Goal: Task Accomplishment & Management: Manage account settings

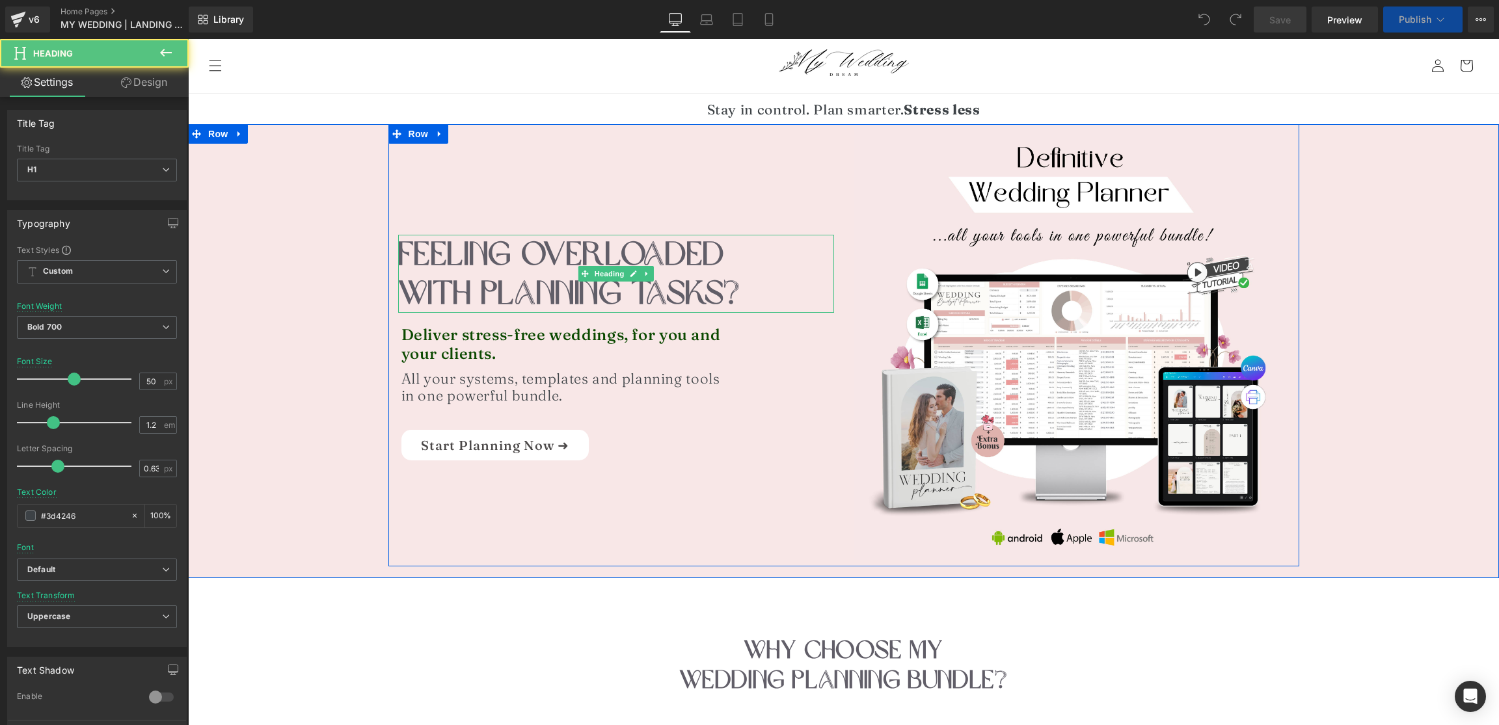
click at [579, 282] on font "FEELING OVERLOADED WITH PLANNING TASKs?" at bounding box center [569, 274] width 343 height 80
click at [431, 271] on h1 "FEELING OVERLOADED WITH PLANNING TASKs?" at bounding box center [616, 274] width 436 height 78
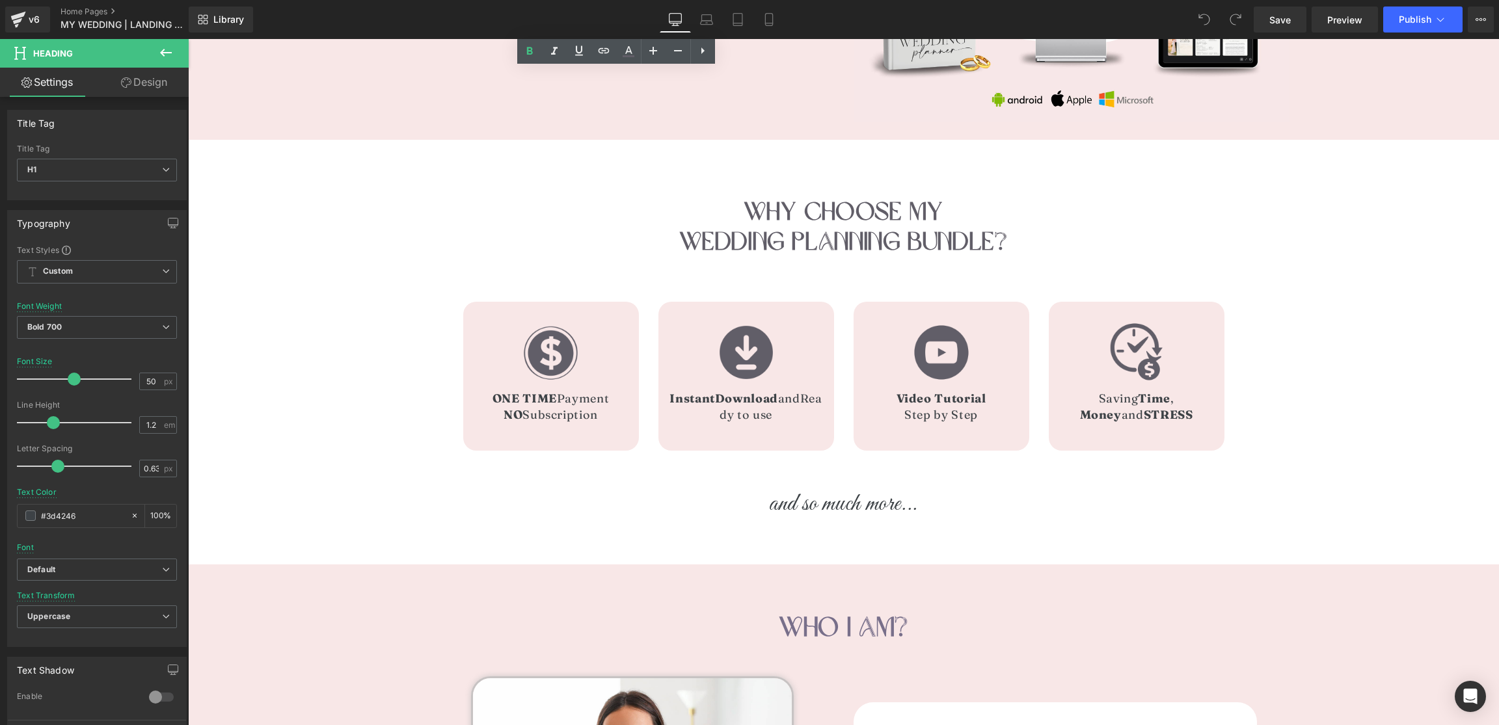
scroll to position [441, 0]
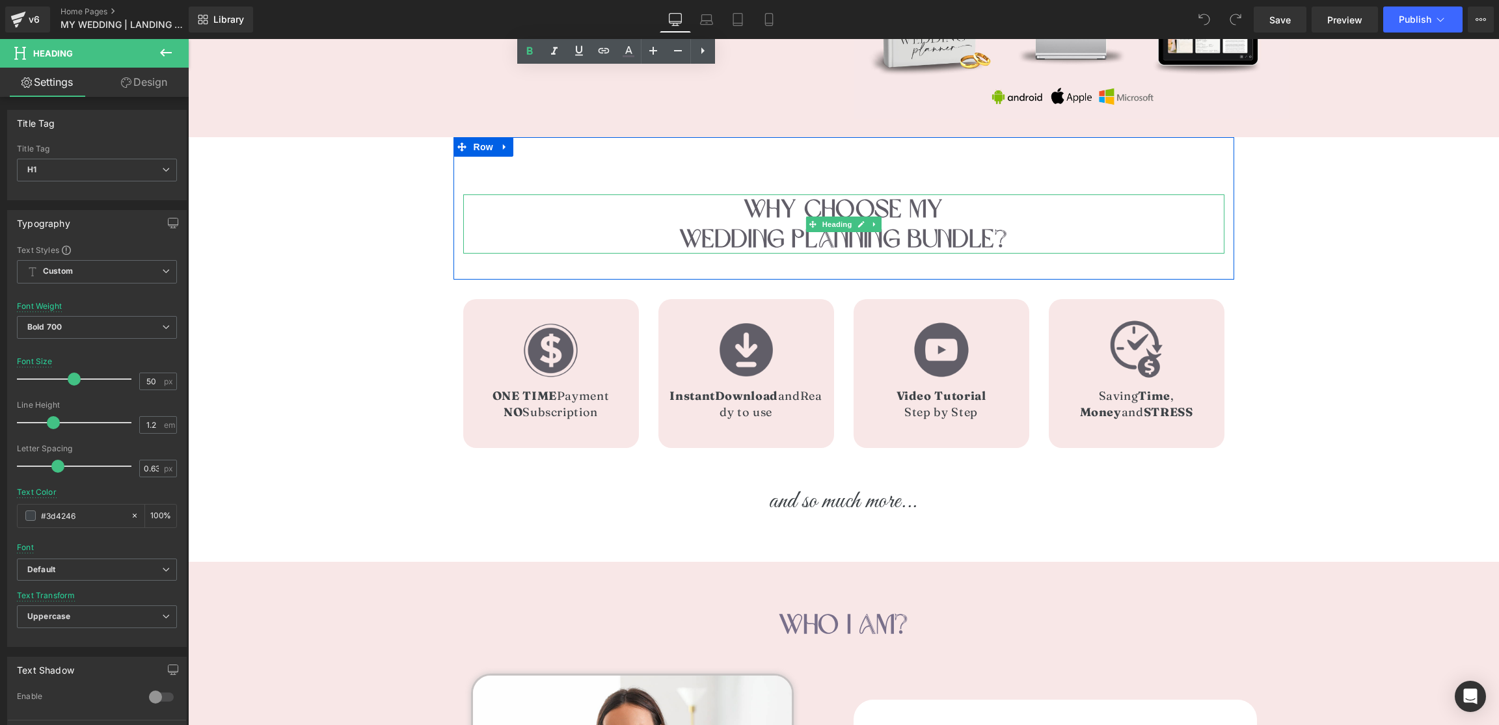
click at [764, 211] on span "Why Choose MY" at bounding box center [842, 208] width 199 height 31
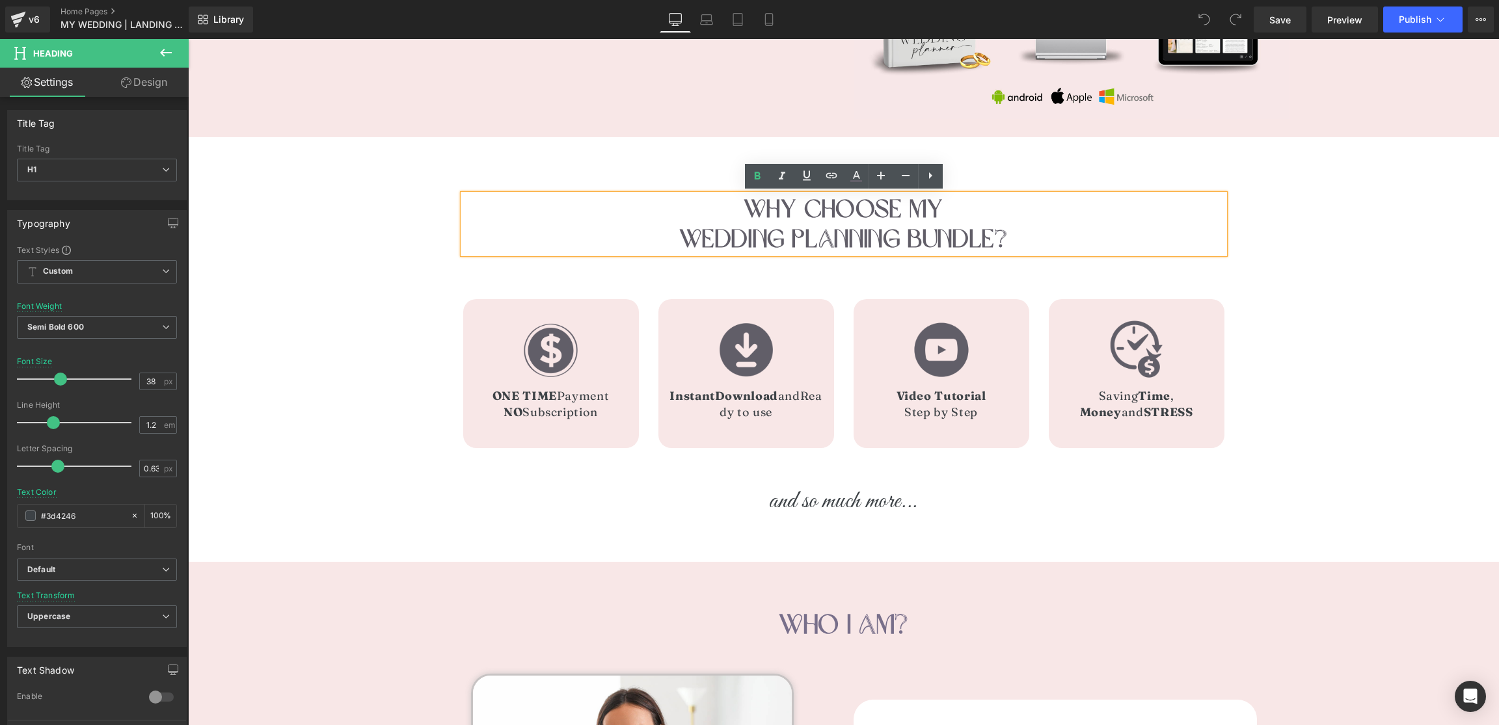
click at [721, 210] on h1 "Why Choose MY" at bounding box center [843, 209] width 761 height 30
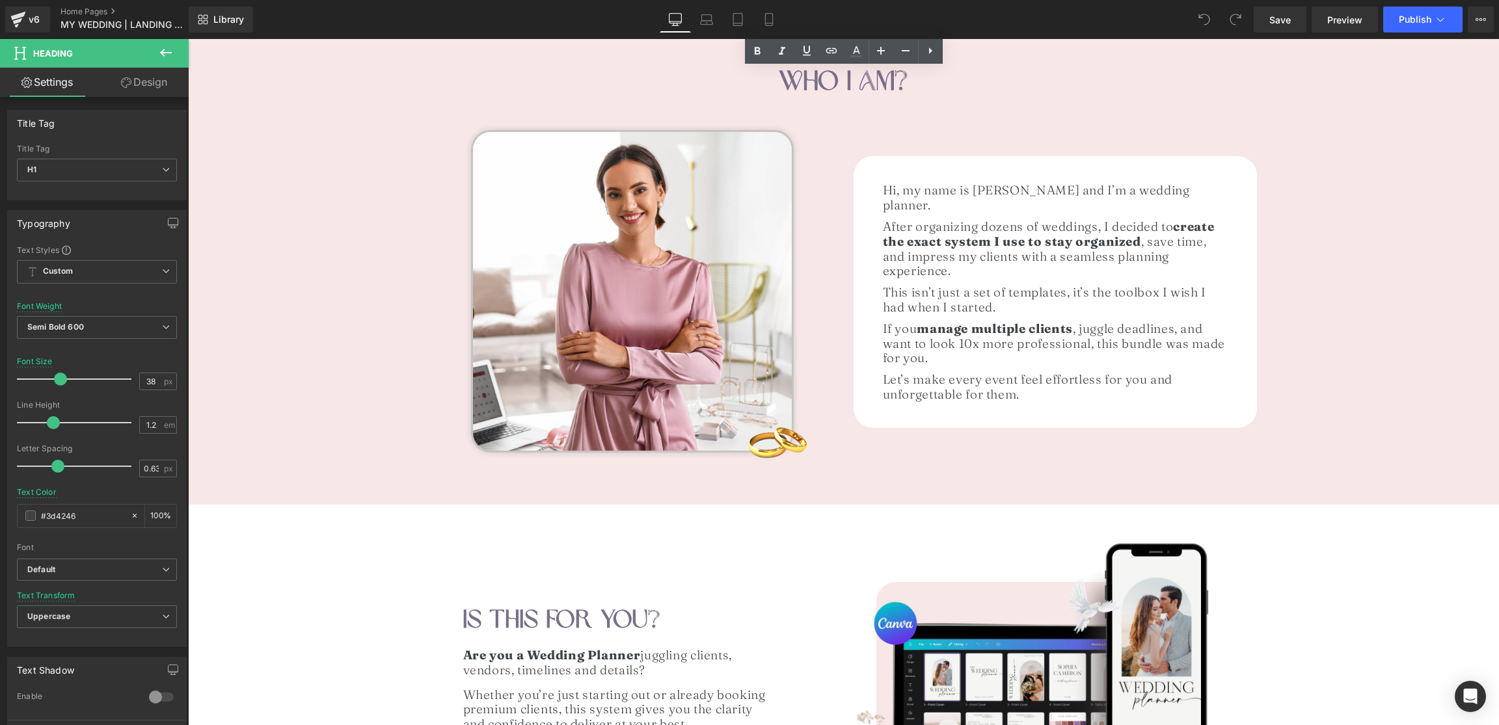
scroll to position [987, 0]
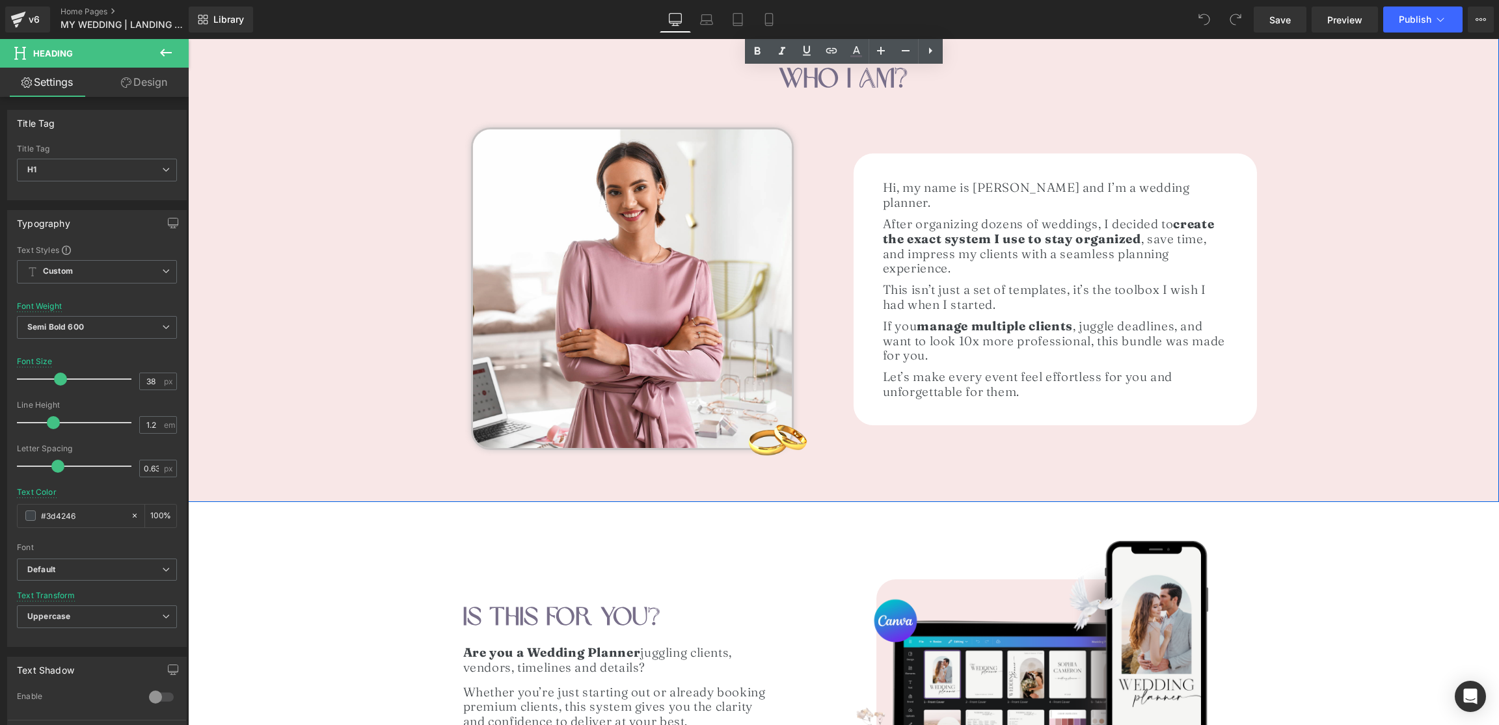
click at [824, 68] on span "who i am?" at bounding box center [843, 78] width 129 height 34
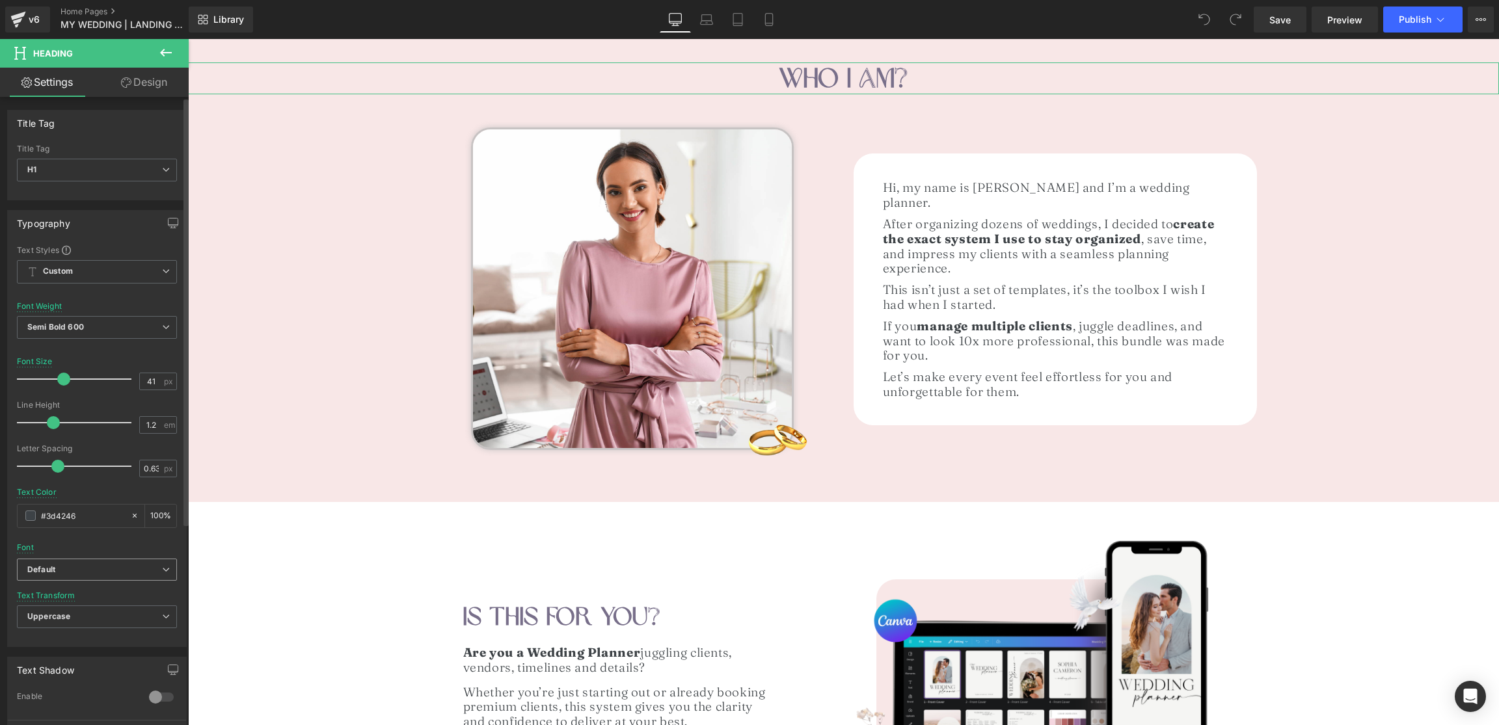
click at [85, 562] on span "Default" at bounding box center [97, 570] width 160 height 23
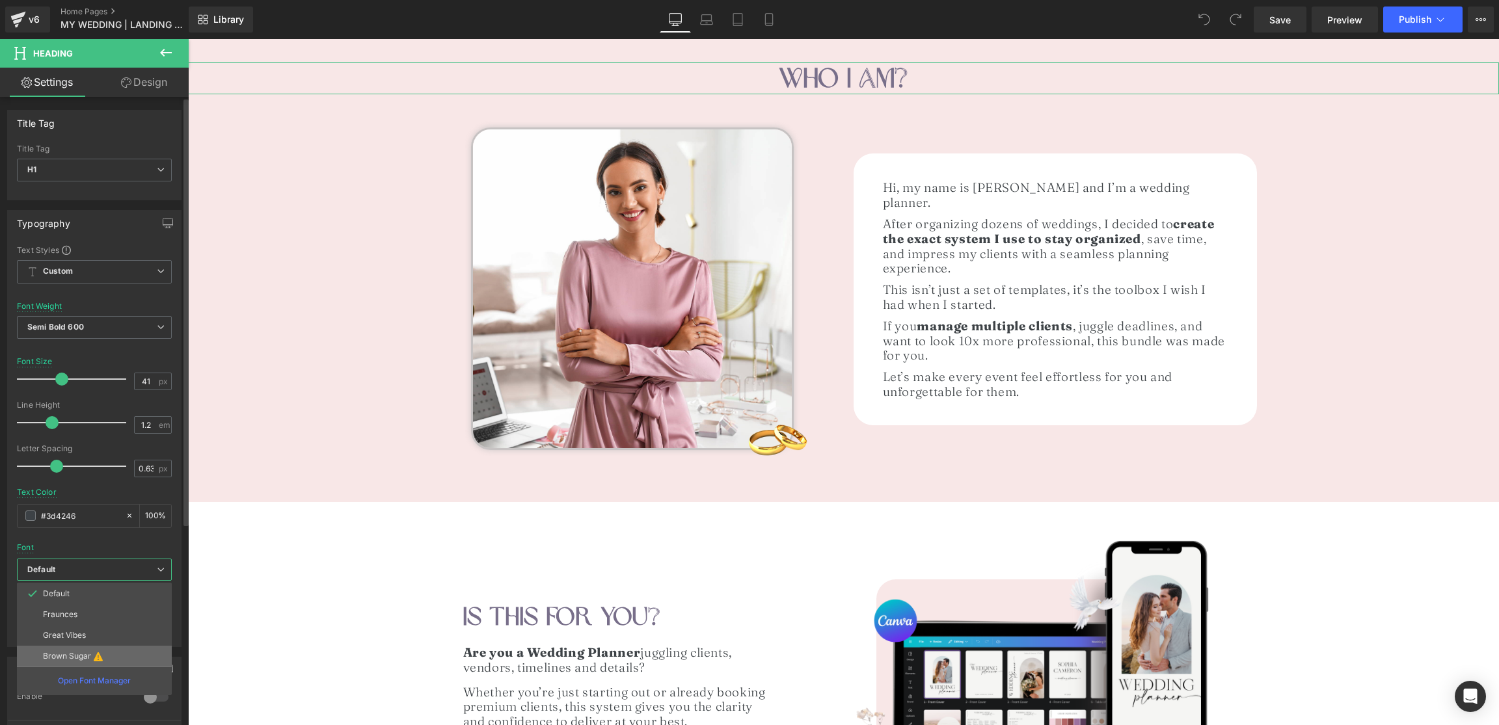
click at [83, 648] on li "Brown Sugar" at bounding box center [94, 656] width 155 height 21
click at [83, 638] on p "Great Vibes" at bounding box center [64, 635] width 43 height 9
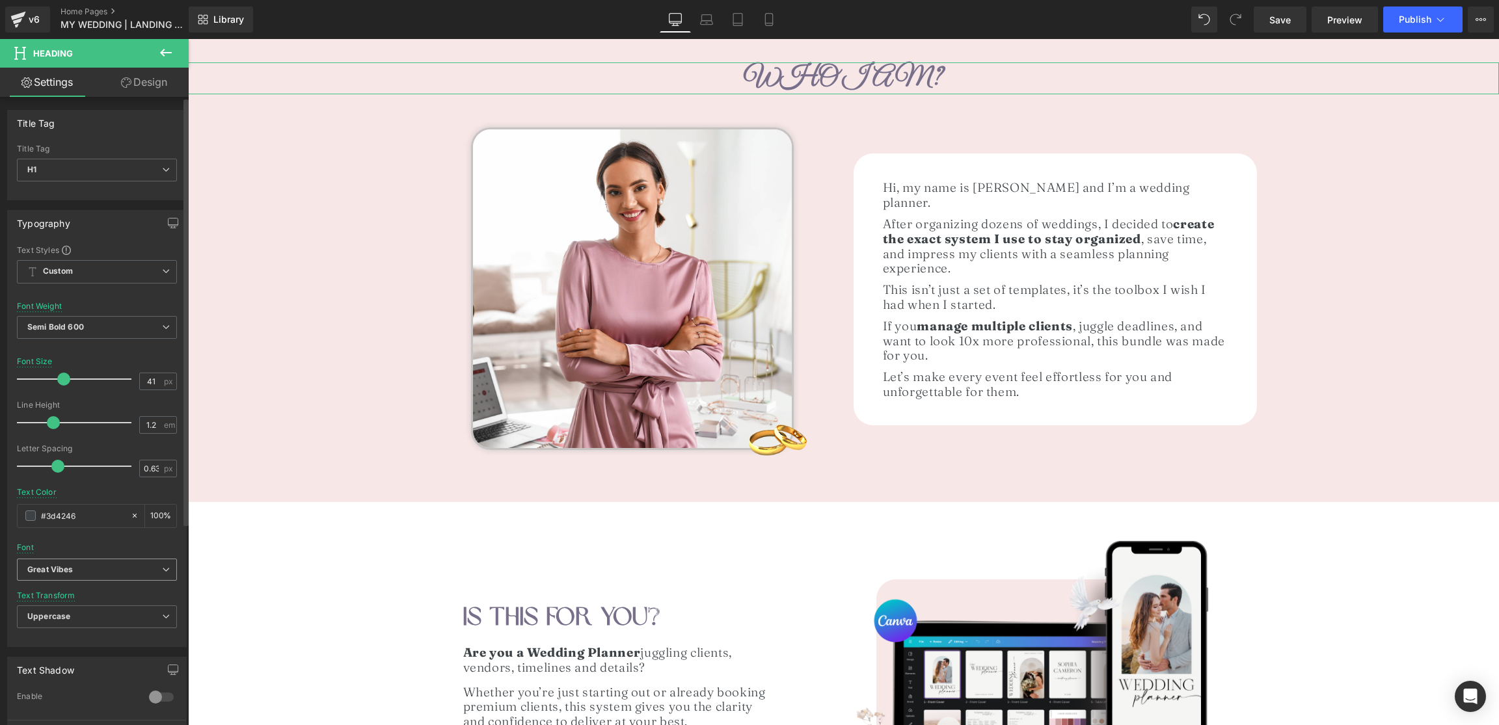
click at [81, 570] on b "Great Vibes" at bounding box center [94, 570] width 135 height 11
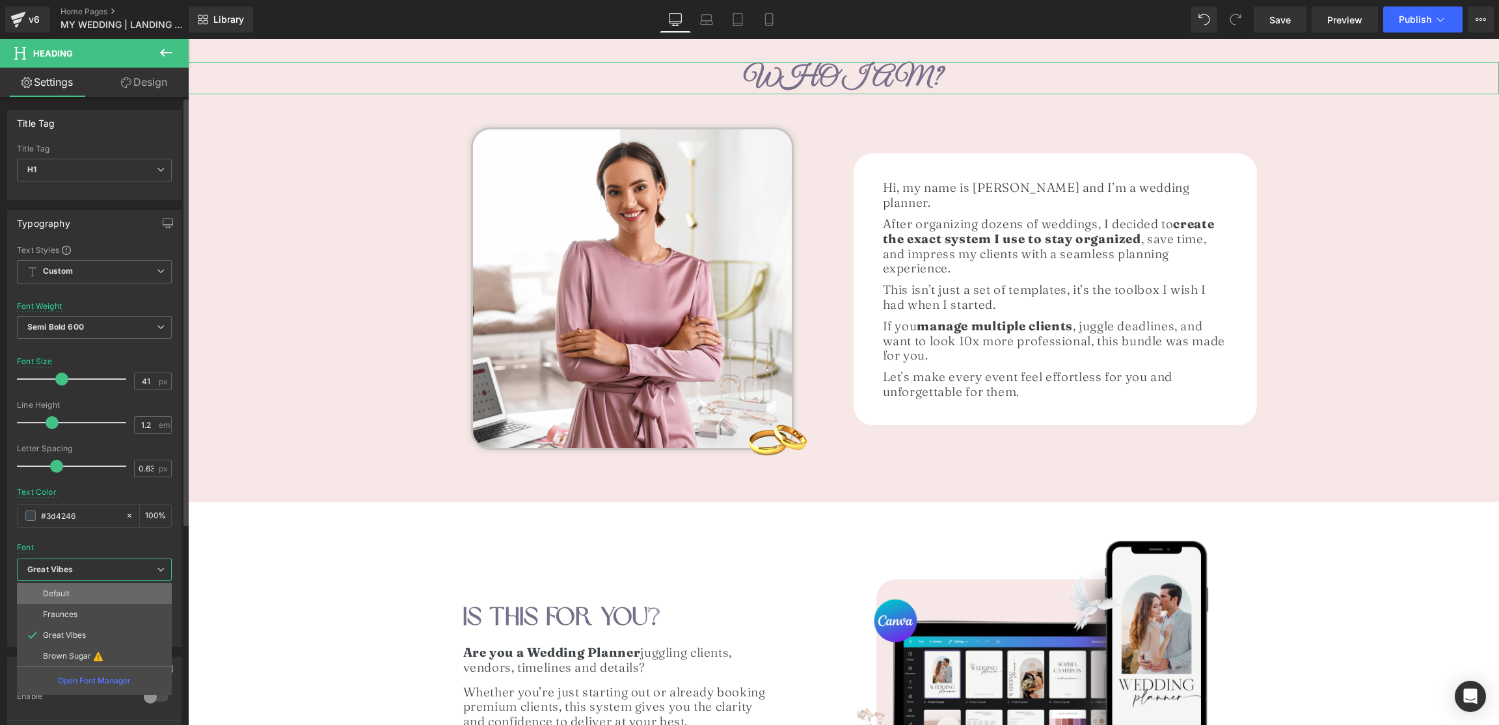
click at [70, 595] on li "Default" at bounding box center [94, 593] width 155 height 21
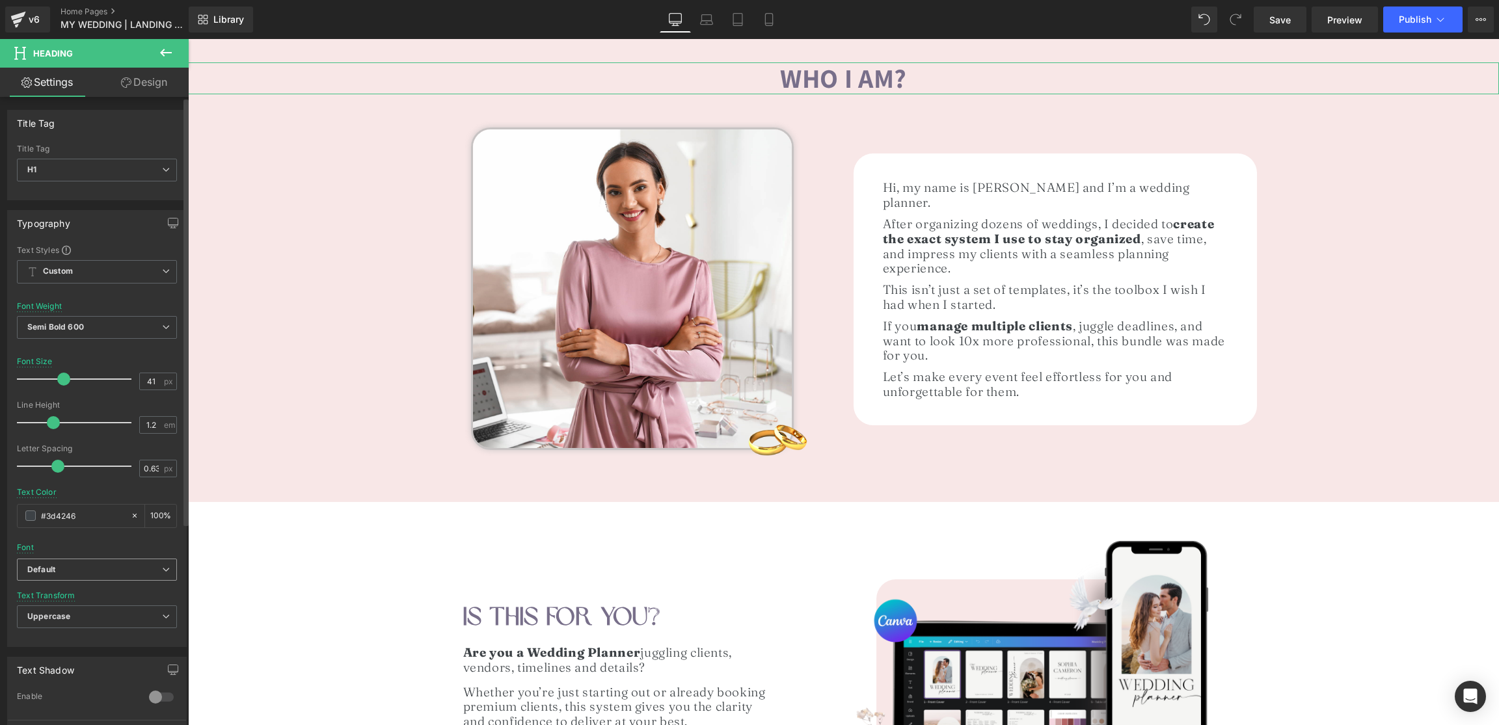
click at [83, 576] on span "Default" at bounding box center [97, 570] width 160 height 23
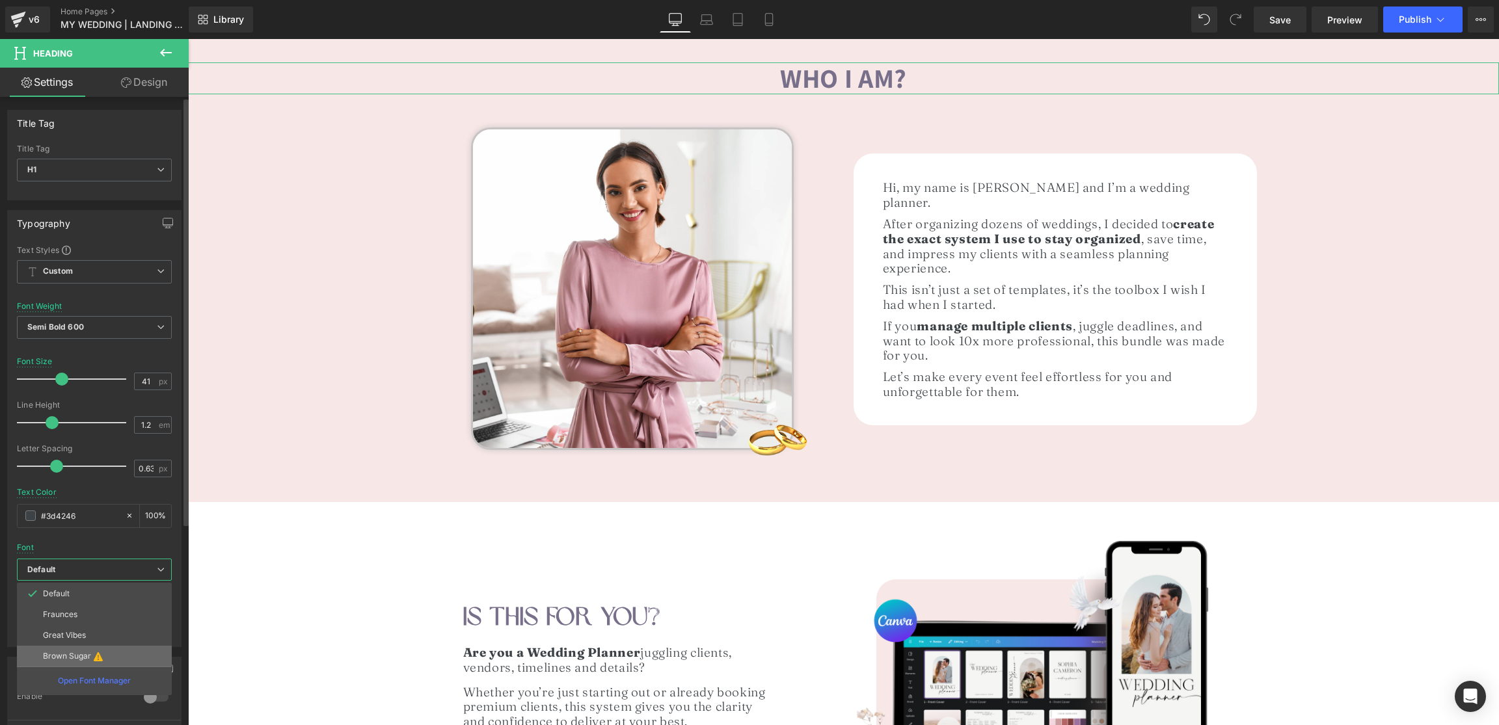
click at [74, 664] on li "Brown Sugar" at bounding box center [94, 656] width 155 height 21
click at [77, 680] on p "Open Font Manager" at bounding box center [94, 681] width 73 height 12
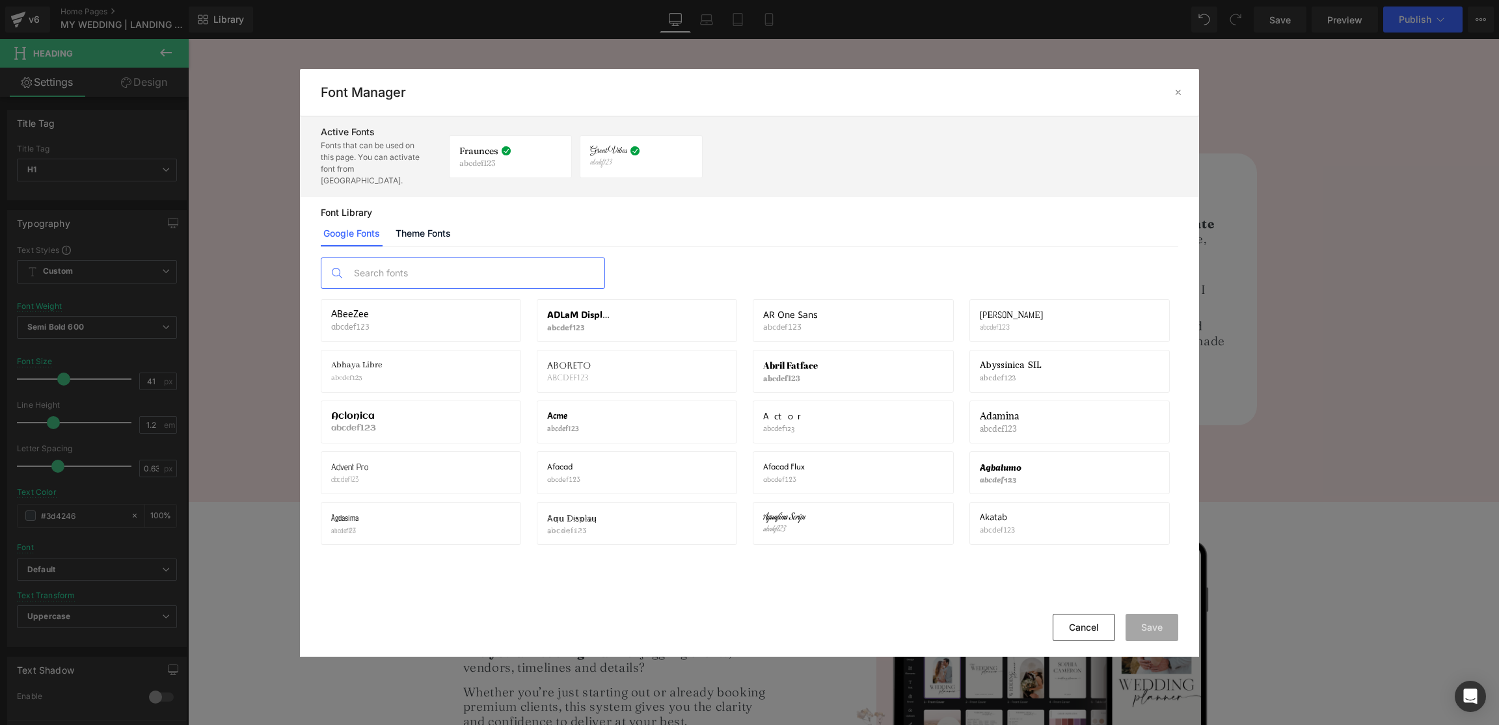
click at [385, 258] on input "text" at bounding box center [475, 273] width 257 height 30
type input "b"
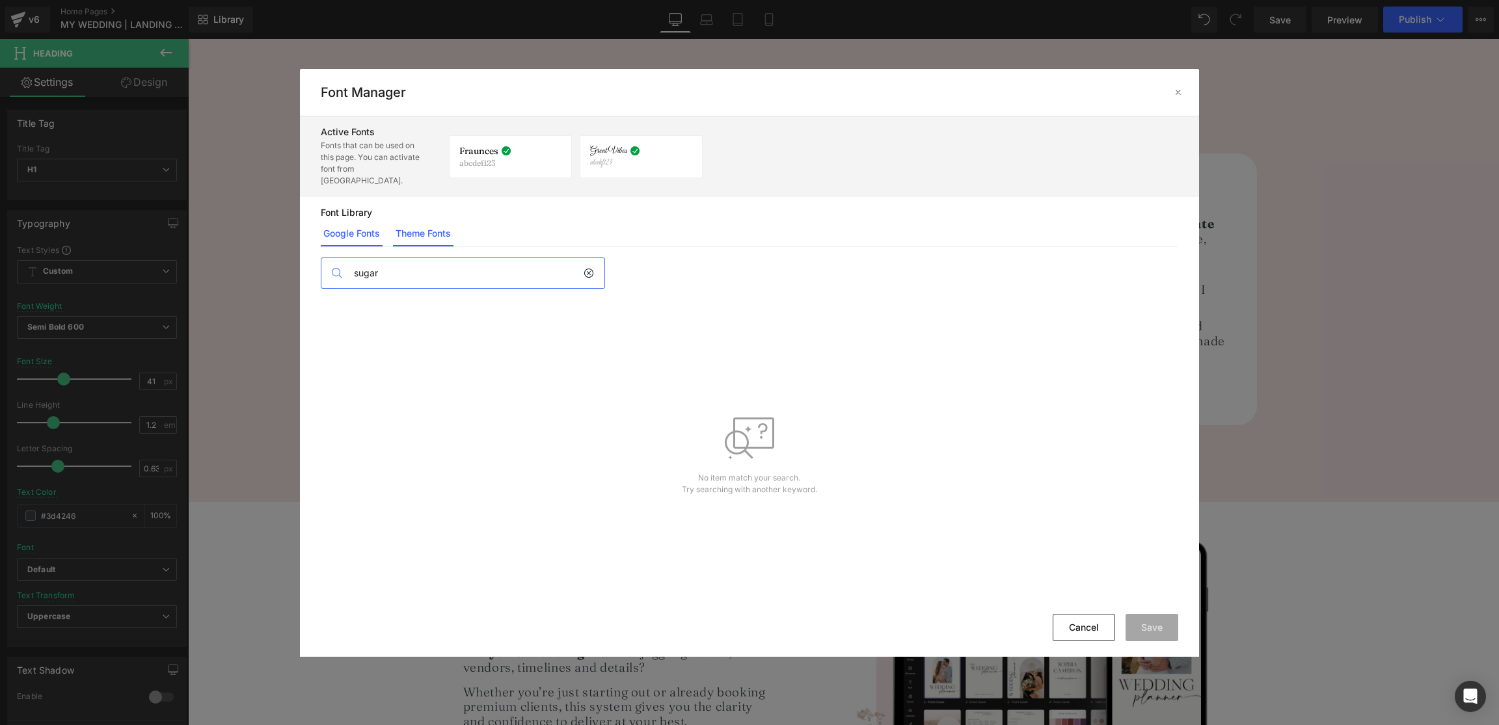
type input "sugar"
click at [442, 224] on link "Theme Fonts" at bounding box center [423, 234] width 60 height 26
click at [401, 258] on div "Add theme fonts" at bounding box center [382, 271] width 122 height 26
click at [384, 280] on input "text" at bounding box center [480, 293] width 319 height 26
type input "sugar"
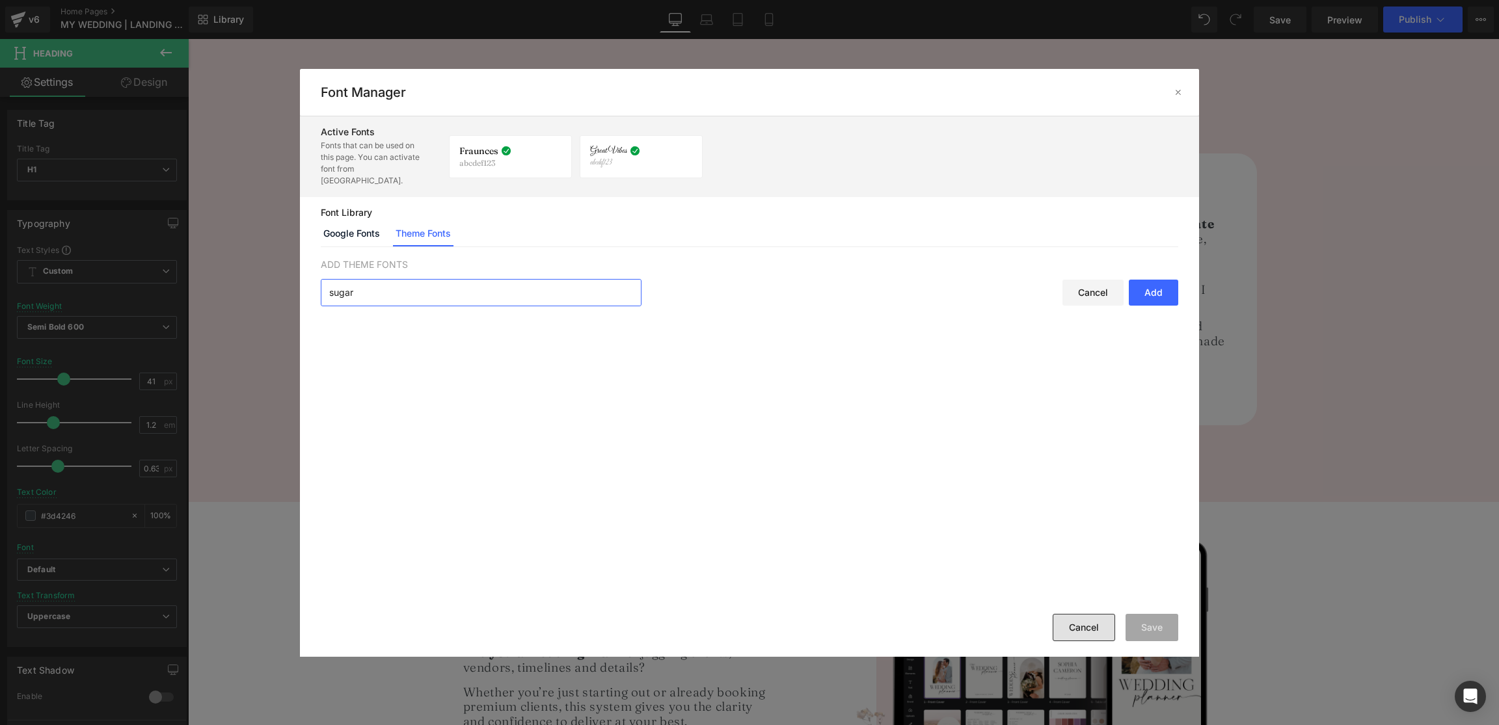
click at [1095, 634] on button "Cancel" at bounding box center [1083, 627] width 62 height 27
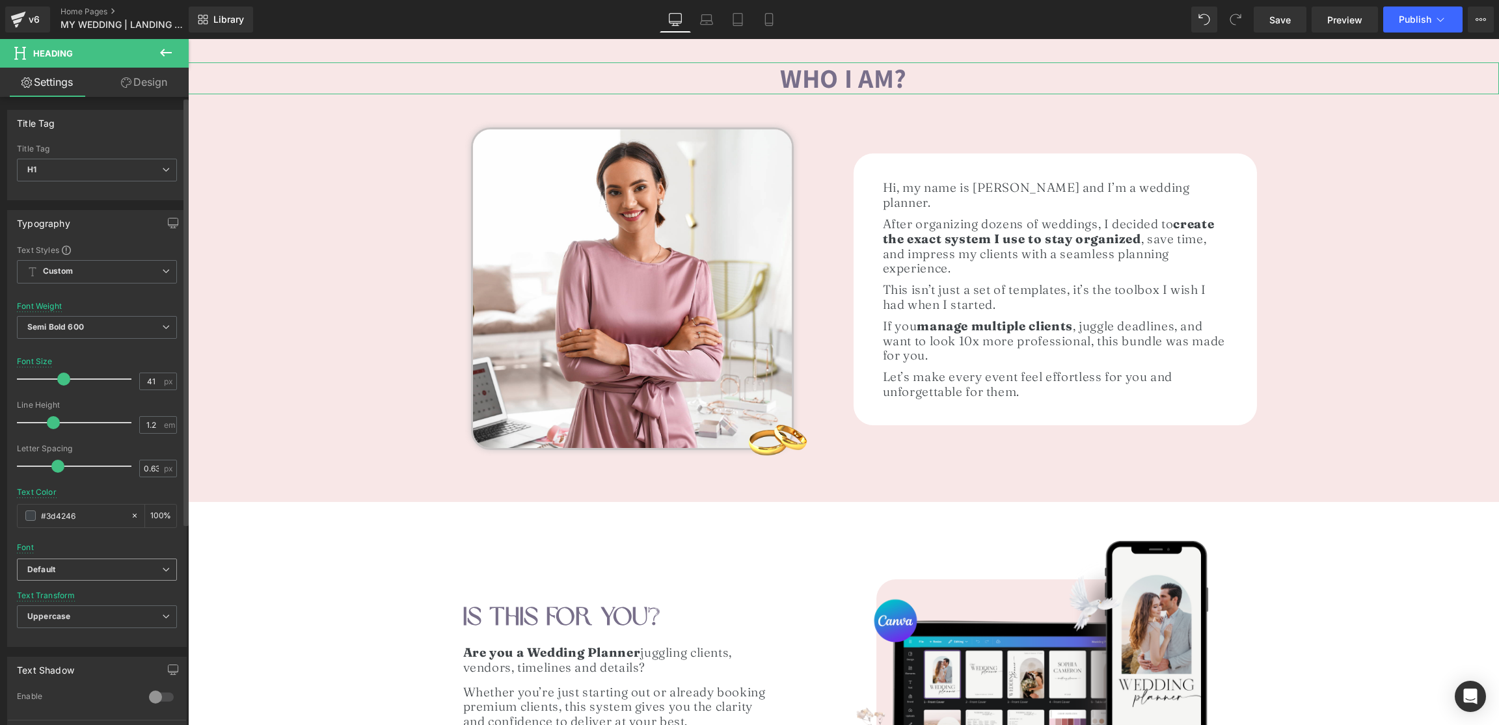
click at [92, 569] on b "Default" at bounding box center [94, 570] width 135 height 11
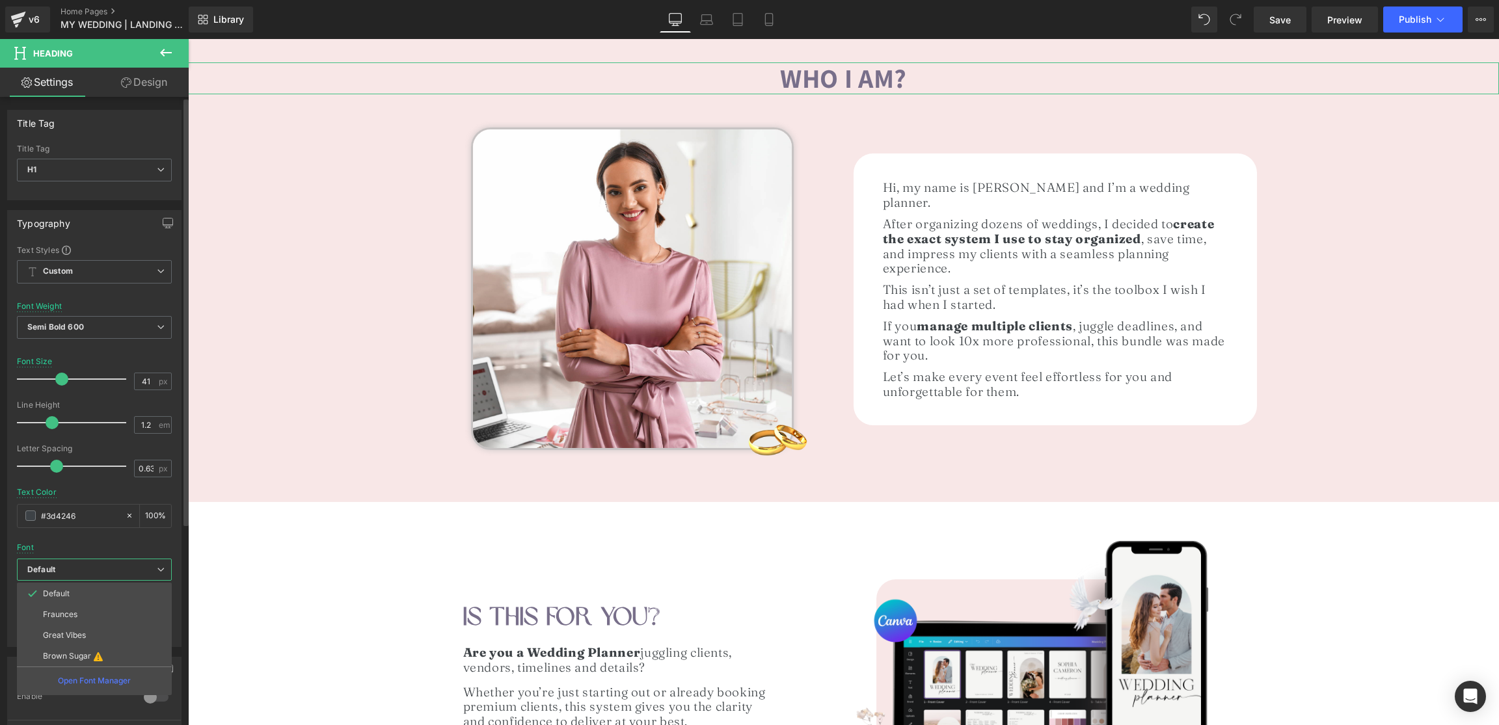
click at [94, 542] on div at bounding box center [94, 539] width 155 height 8
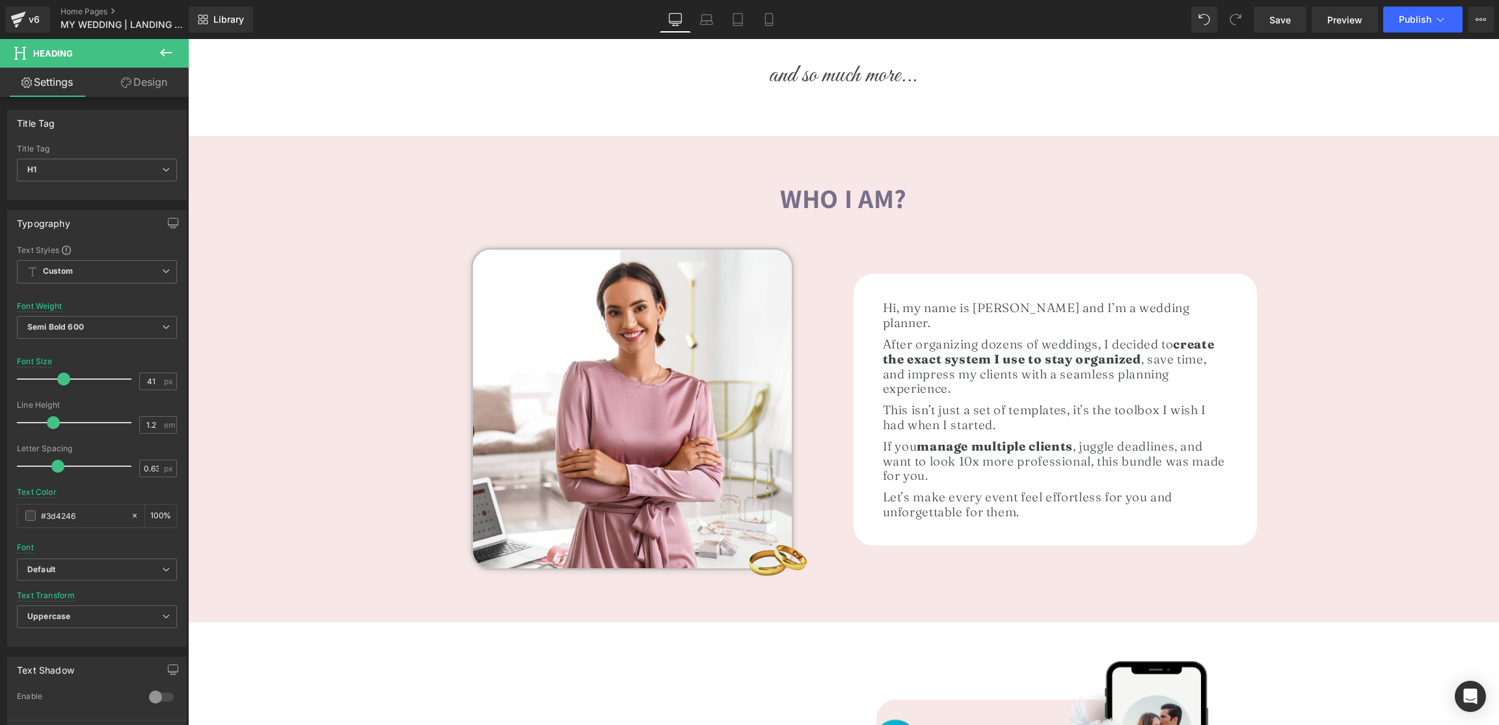
scroll to position [670, 0]
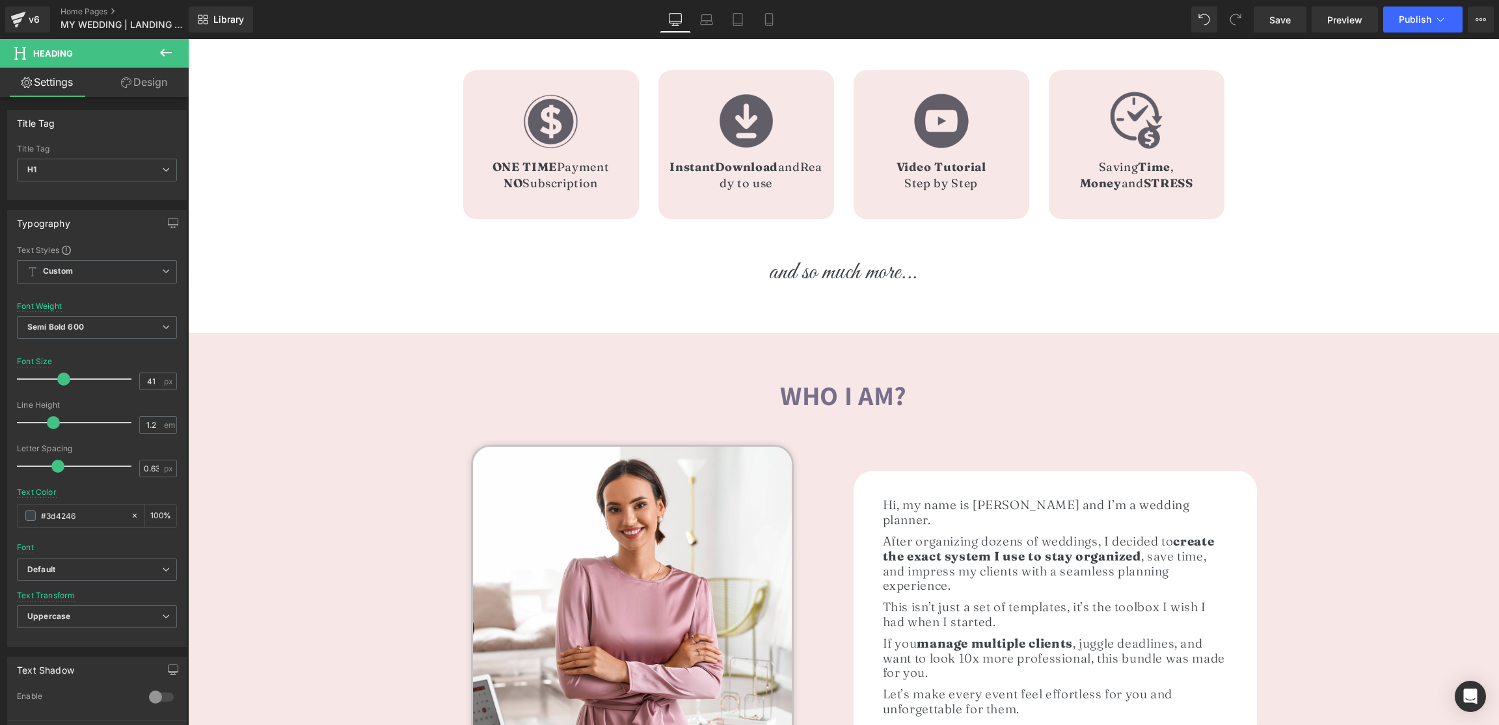
click at [841, 371] on div "who i am? Heading Image Image Hi, my name is [PERSON_NAME] and I’m a wedding pl…" at bounding box center [843, 593] width 1311 height 453
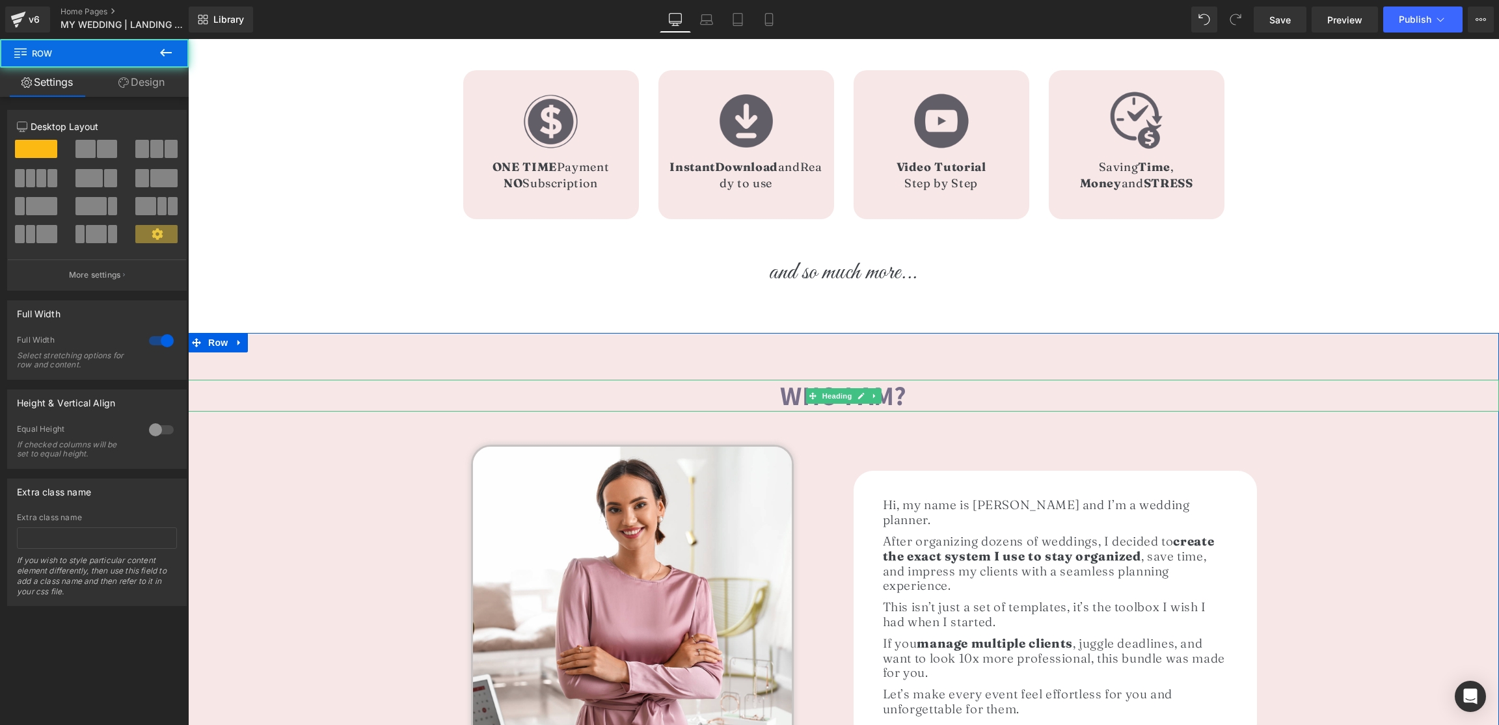
click at [838, 383] on span "who i am?" at bounding box center [843, 395] width 127 height 35
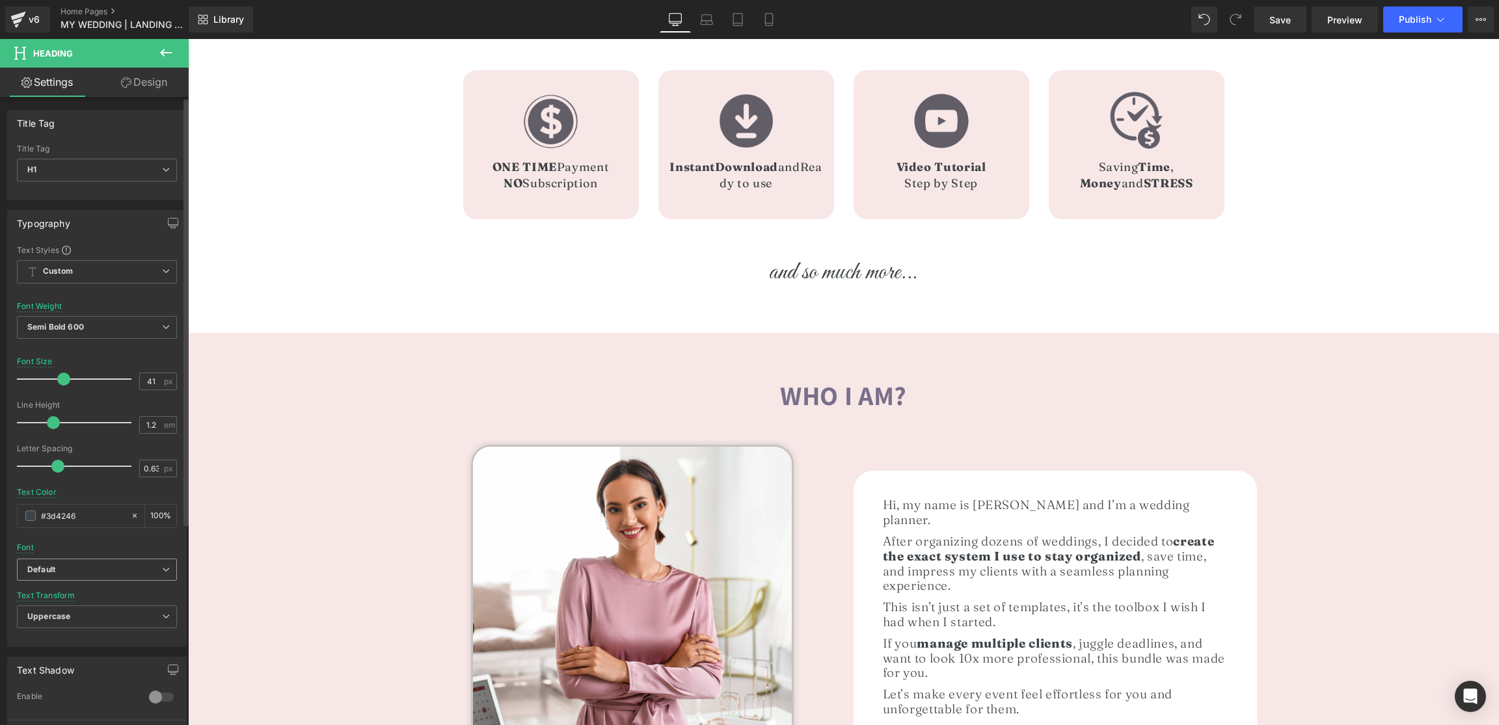
click at [87, 570] on b "Default" at bounding box center [94, 570] width 135 height 11
click at [86, 634] on li "Great Vibes" at bounding box center [94, 635] width 155 height 21
click at [100, 574] on b "Great Vibes" at bounding box center [94, 570] width 135 height 11
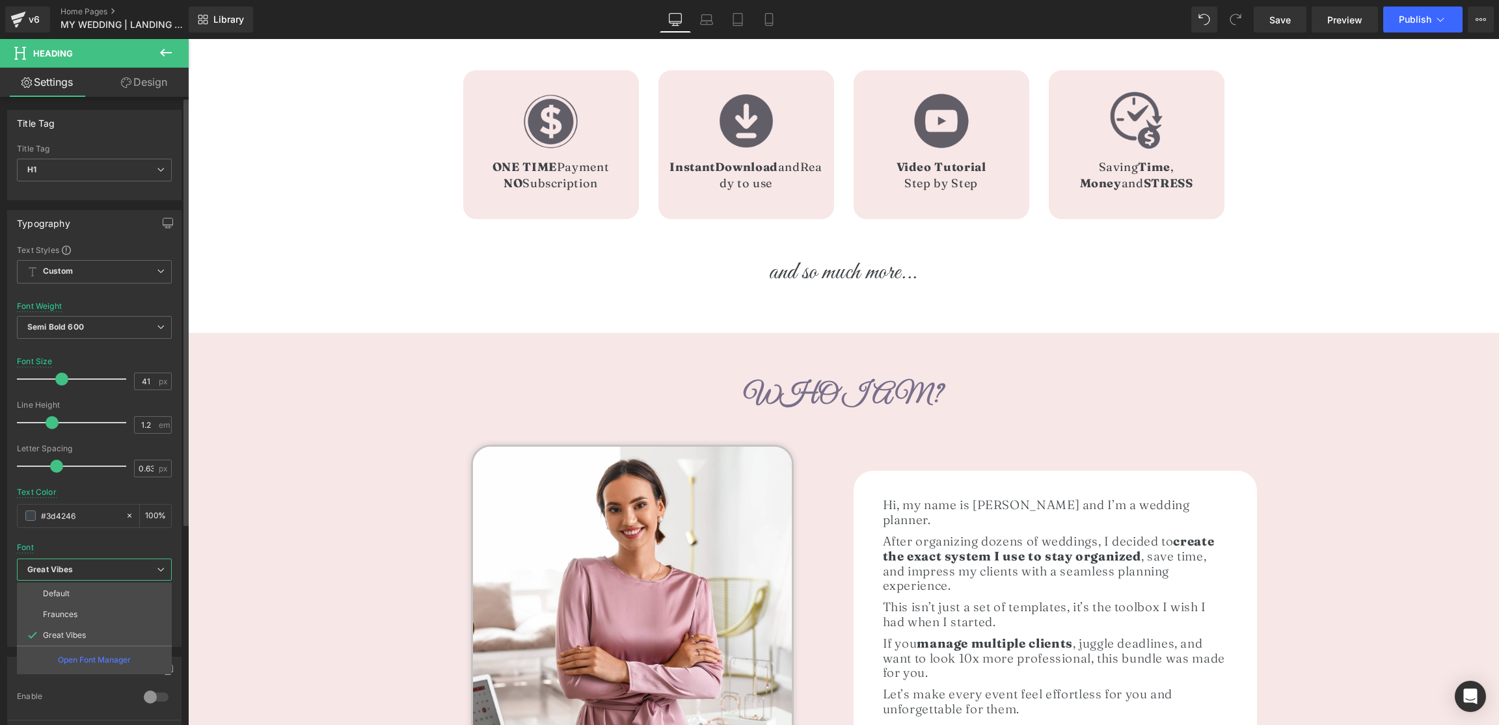
click at [89, 614] on li "Fraunces" at bounding box center [94, 614] width 155 height 21
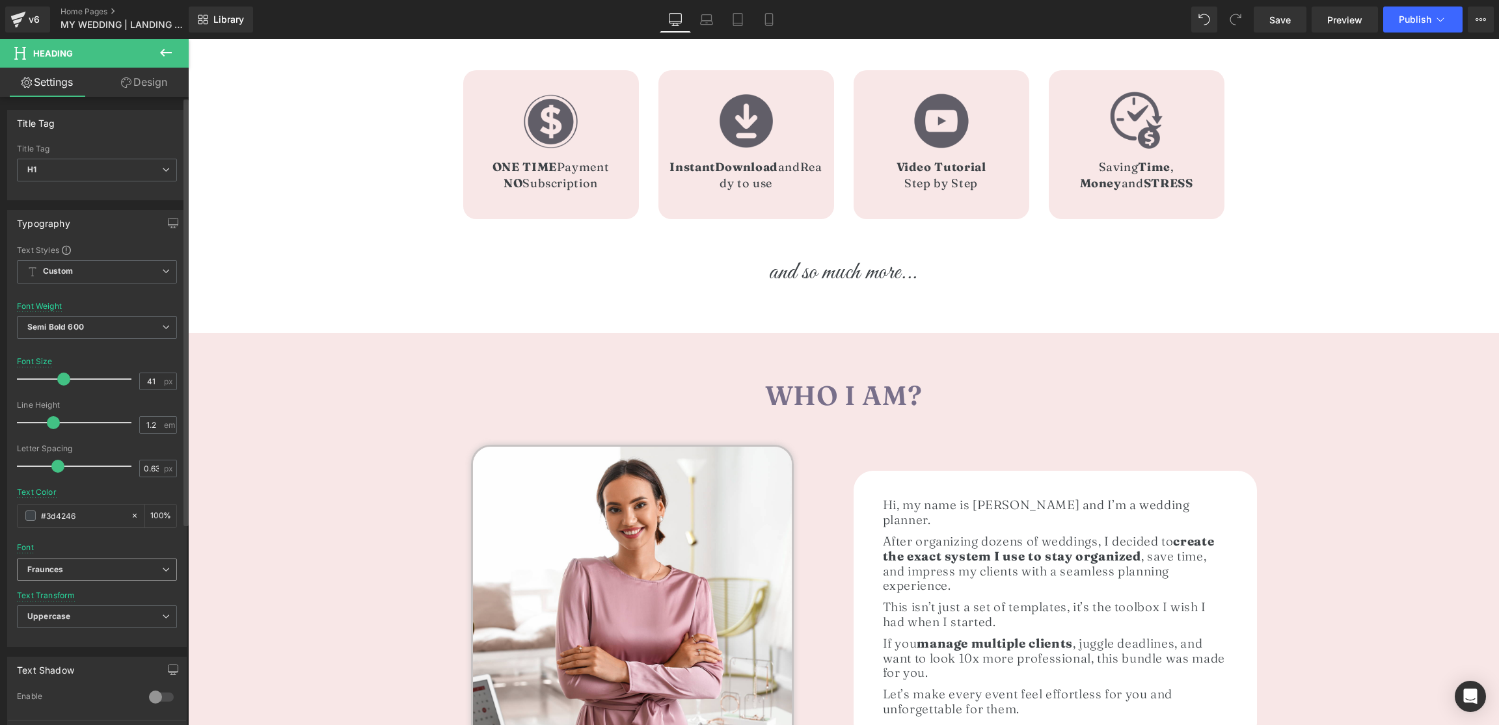
click at [91, 575] on b "Fraunces" at bounding box center [94, 570] width 135 height 11
click at [100, 659] on p "Open Font Manager" at bounding box center [94, 660] width 73 height 12
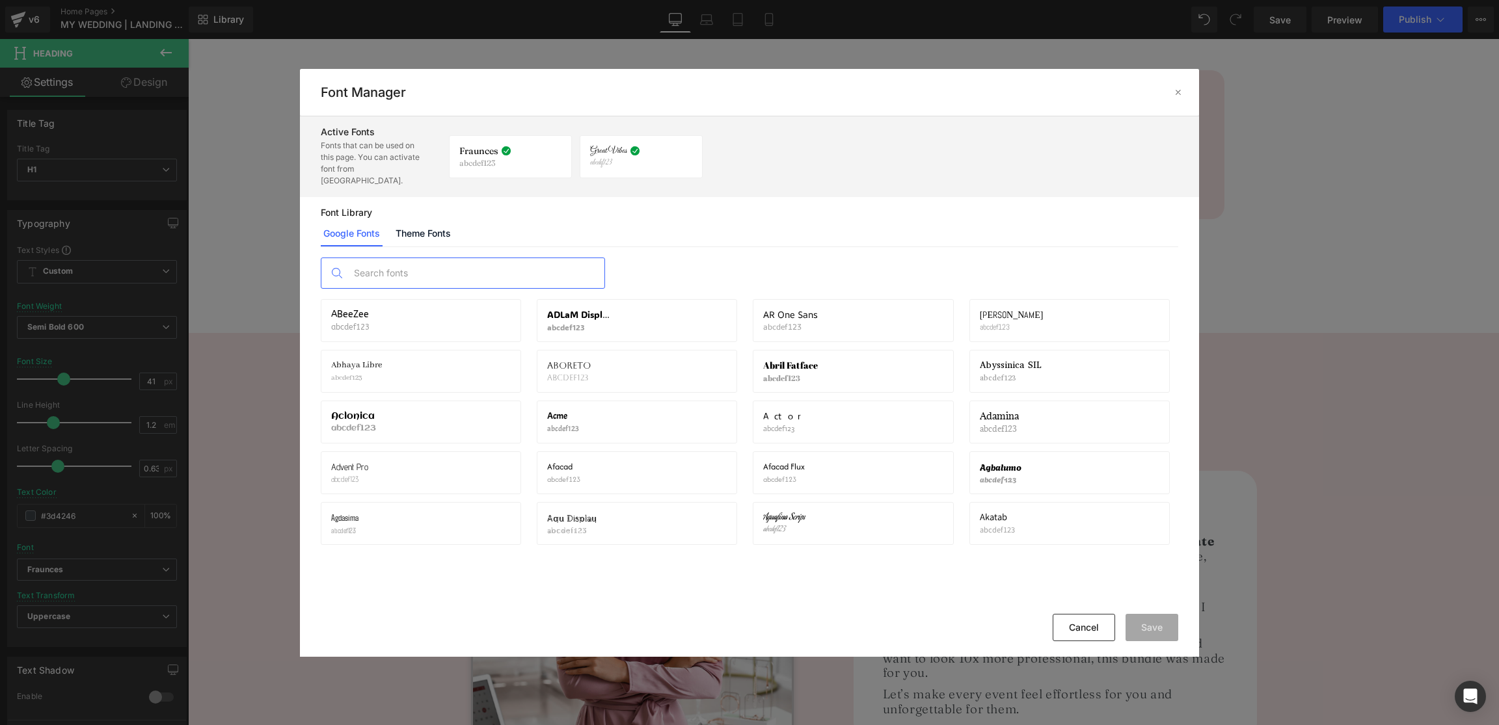
click at [398, 261] on input "text" at bounding box center [475, 273] width 257 height 30
paste input "Brown Sugar"
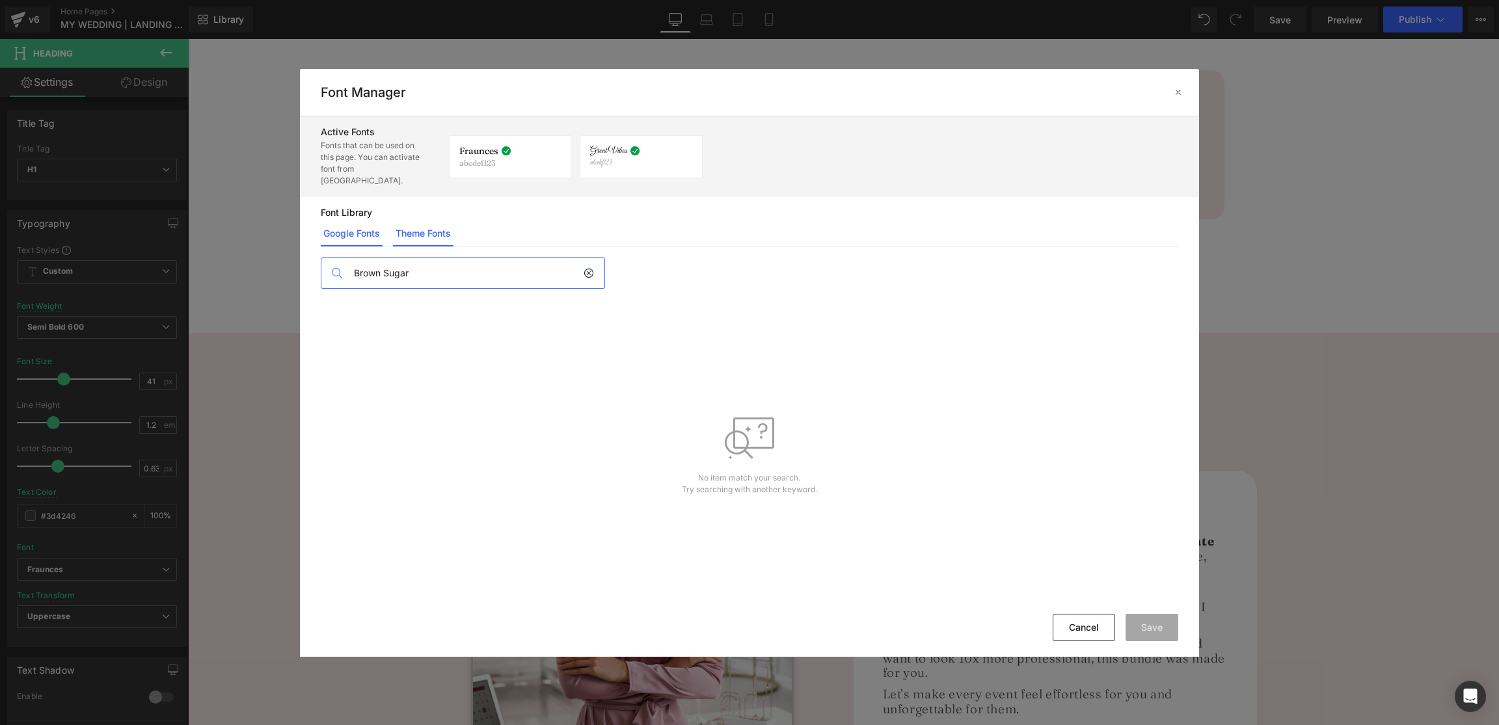
type input "Brown Sugar"
drag, startPoint x: 432, startPoint y: 224, endPoint x: 422, endPoint y: 232, distance: 12.9
click at [432, 224] on link "Theme Fonts" at bounding box center [423, 234] width 60 height 26
click at [398, 265] on span "Add theme fonts" at bounding box center [391, 270] width 72 height 10
click at [409, 286] on input "text" at bounding box center [480, 293] width 319 height 26
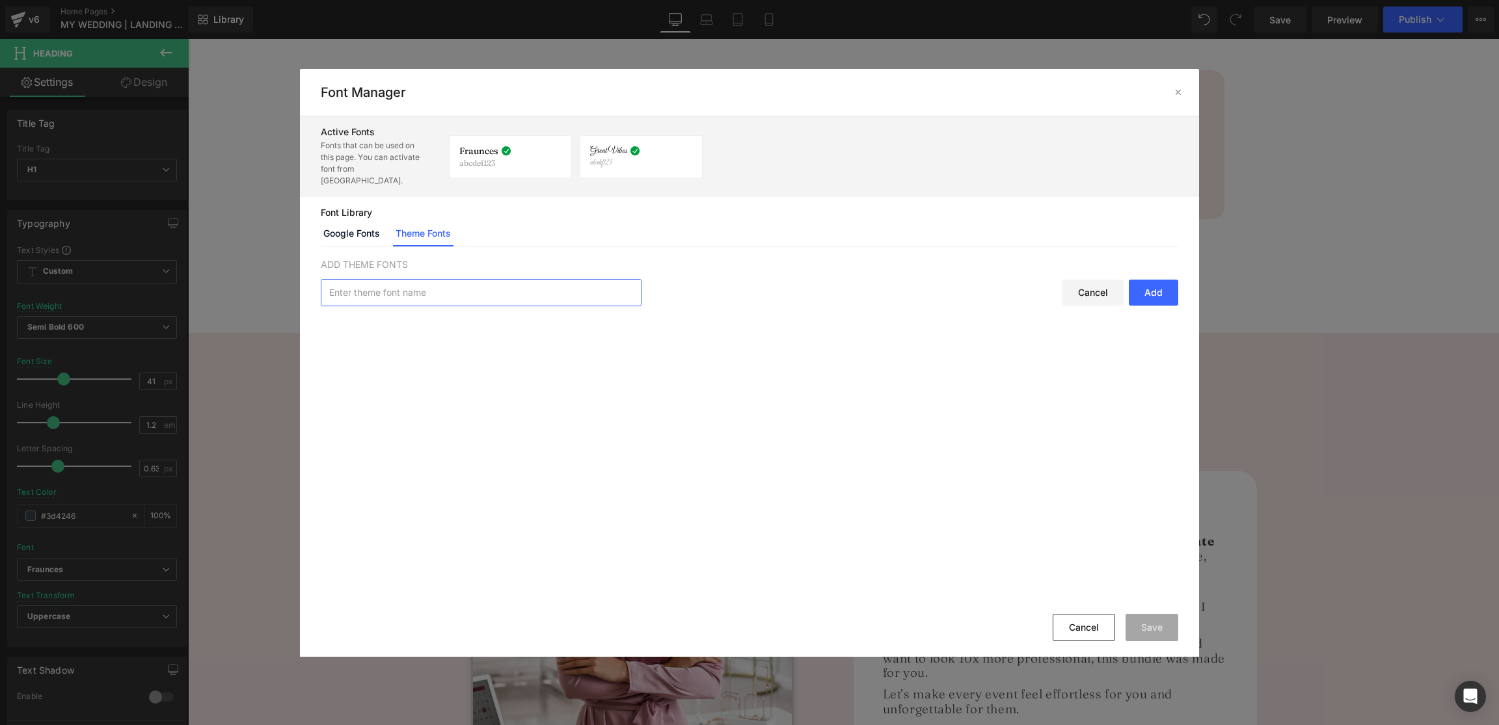
paste input "Brown Sugar"
type input "Brown Sugar"
click at [1152, 280] on div "Add" at bounding box center [1153, 293] width 49 height 26
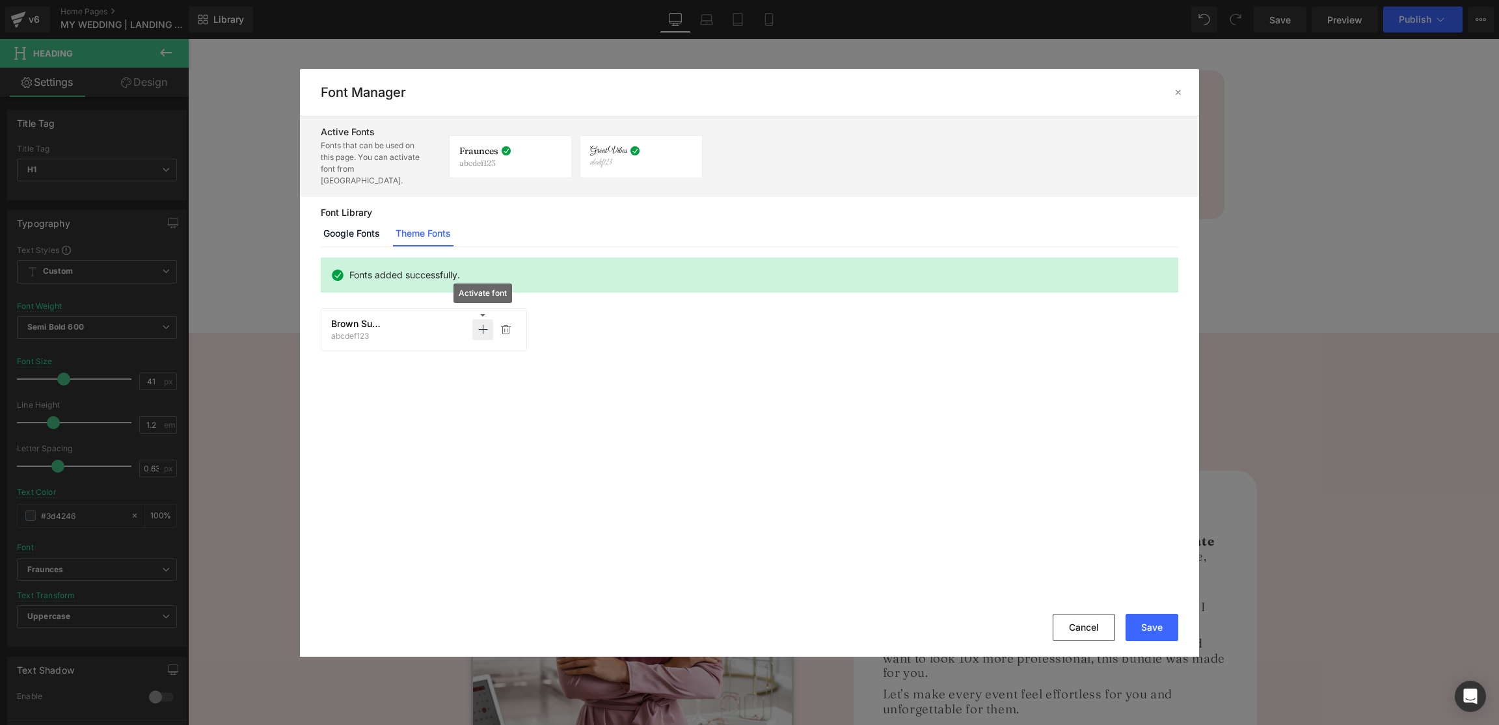
click at [483, 325] on icon at bounding box center [482, 330] width 10 height 10
click at [1154, 632] on button "Save" at bounding box center [1151, 627] width 53 height 27
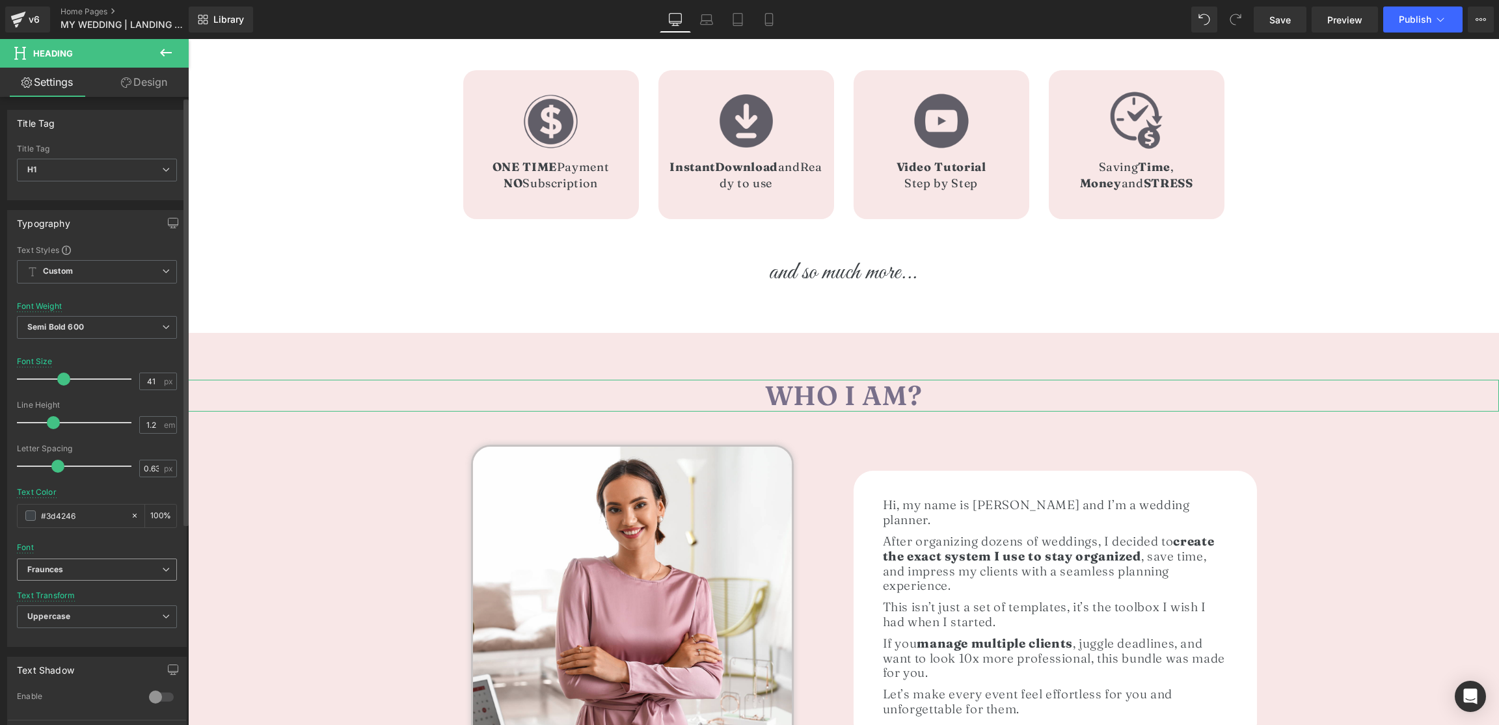
click at [93, 570] on b "Fraunces" at bounding box center [94, 570] width 135 height 11
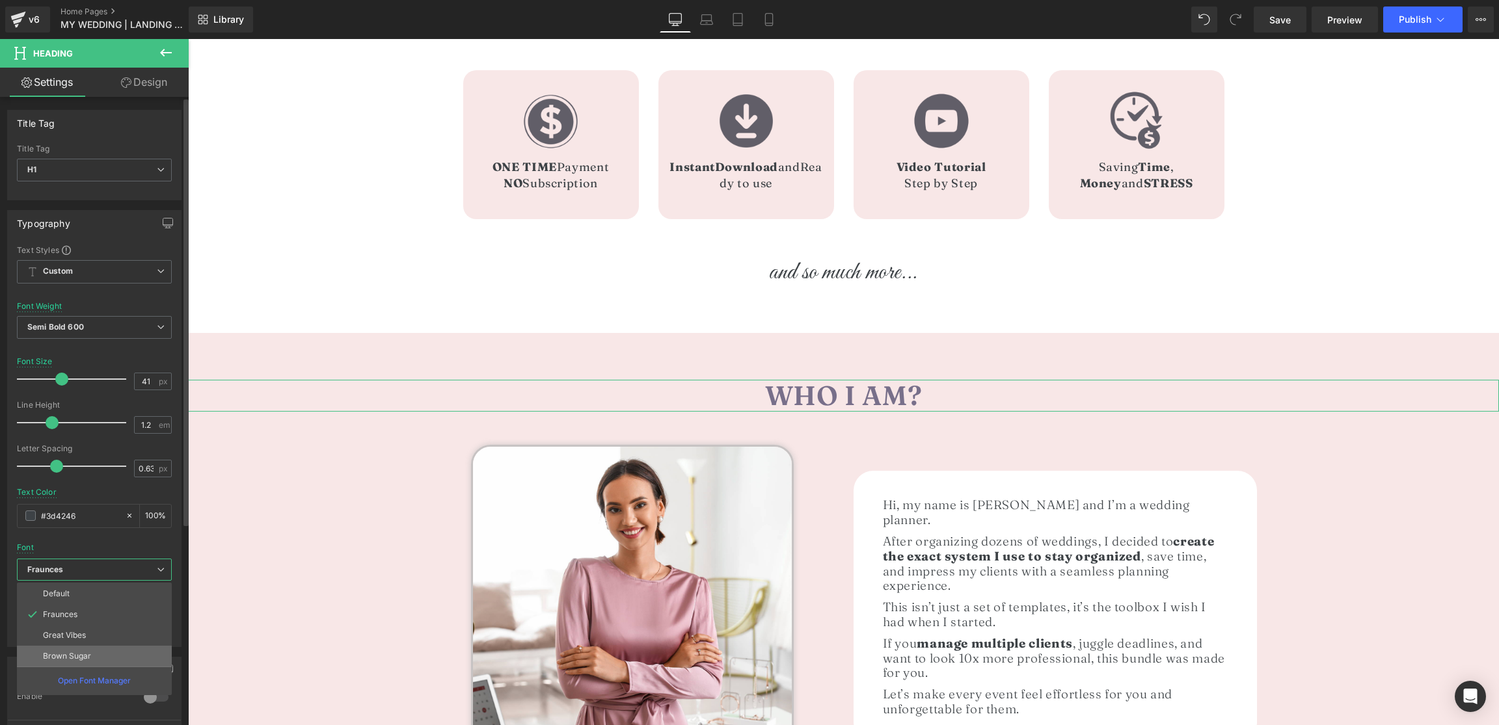
click at [89, 655] on p "Brown Sugar" at bounding box center [67, 656] width 48 height 9
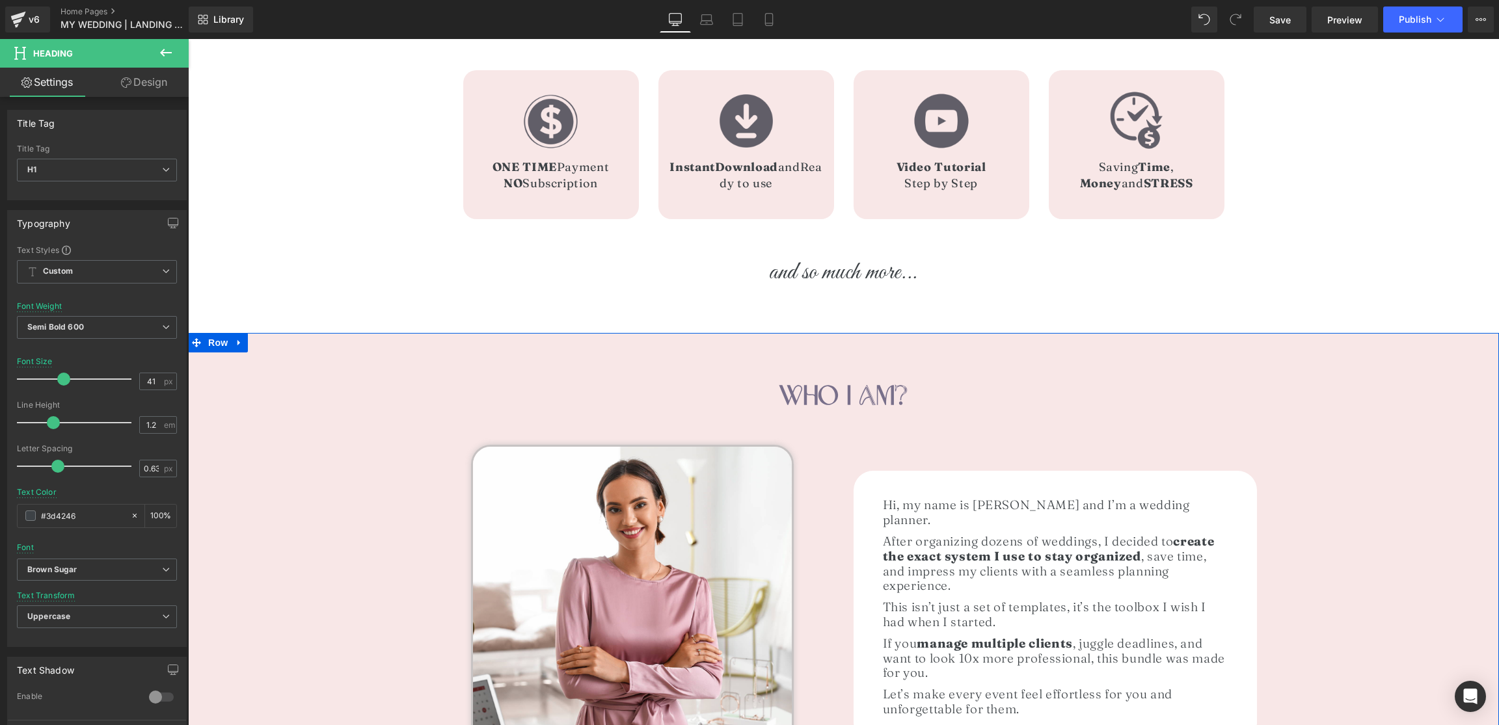
click at [351, 341] on div "who i am? Heading Image Image Hi, my name is [PERSON_NAME] and I’m a wedding pl…" at bounding box center [843, 576] width 1311 height 487
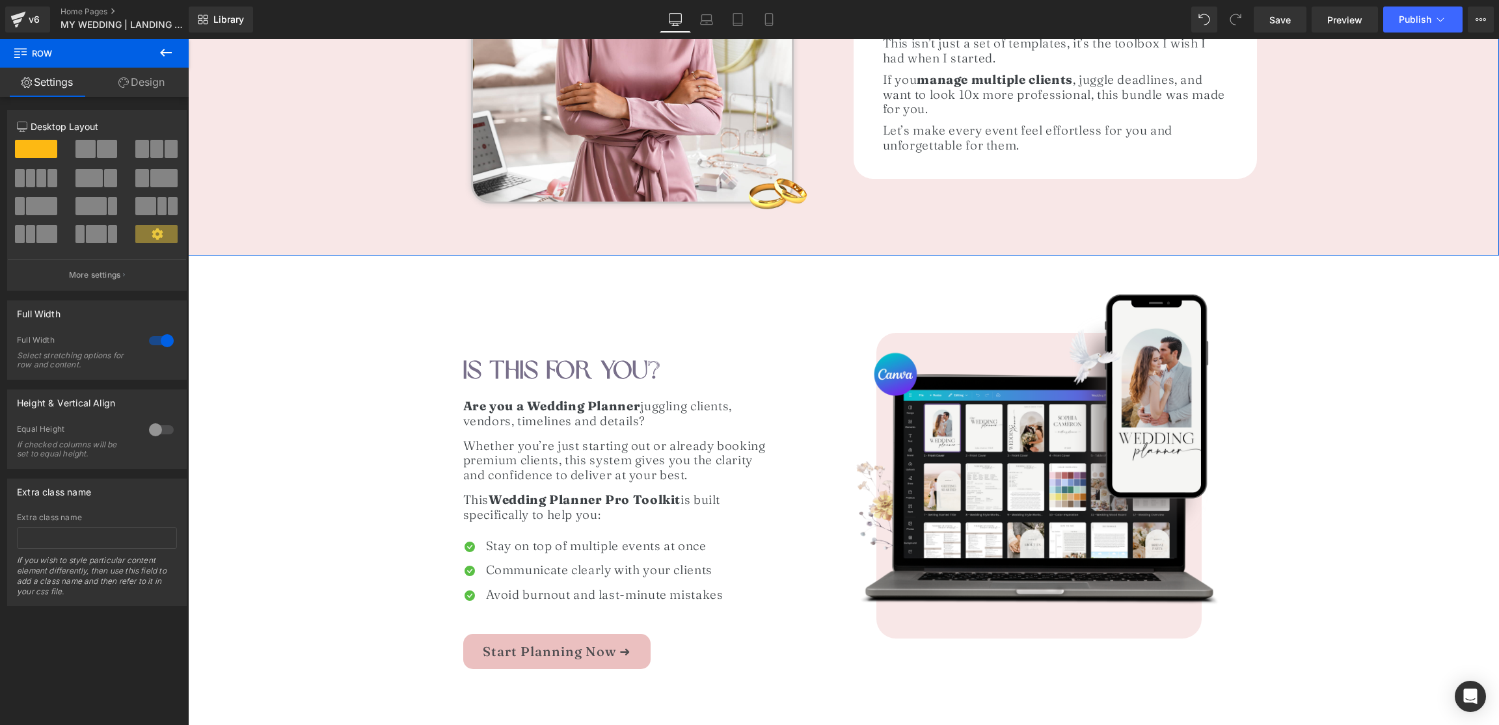
scroll to position [1238, 0]
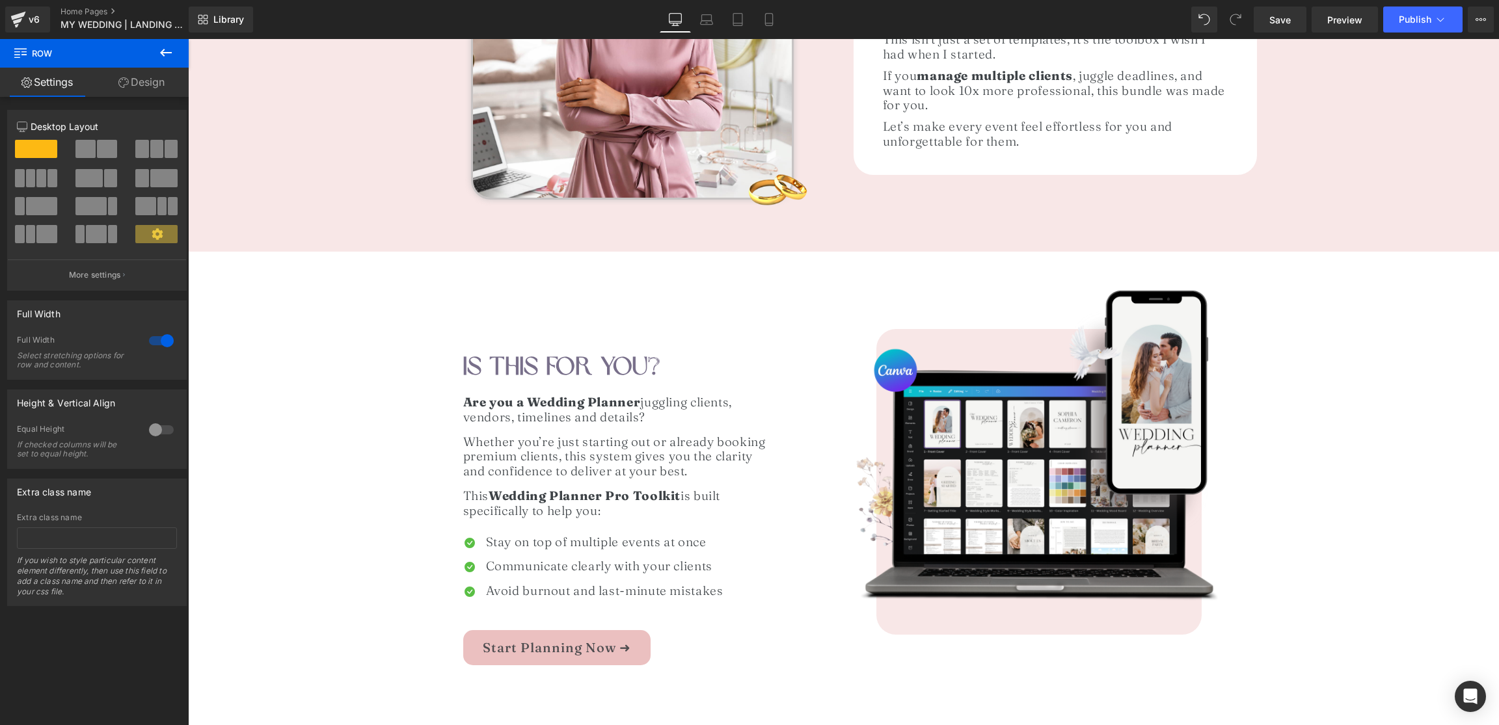
click at [558, 357] on span "Is This for You?" at bounding box center [562, 366] width 198 height 31
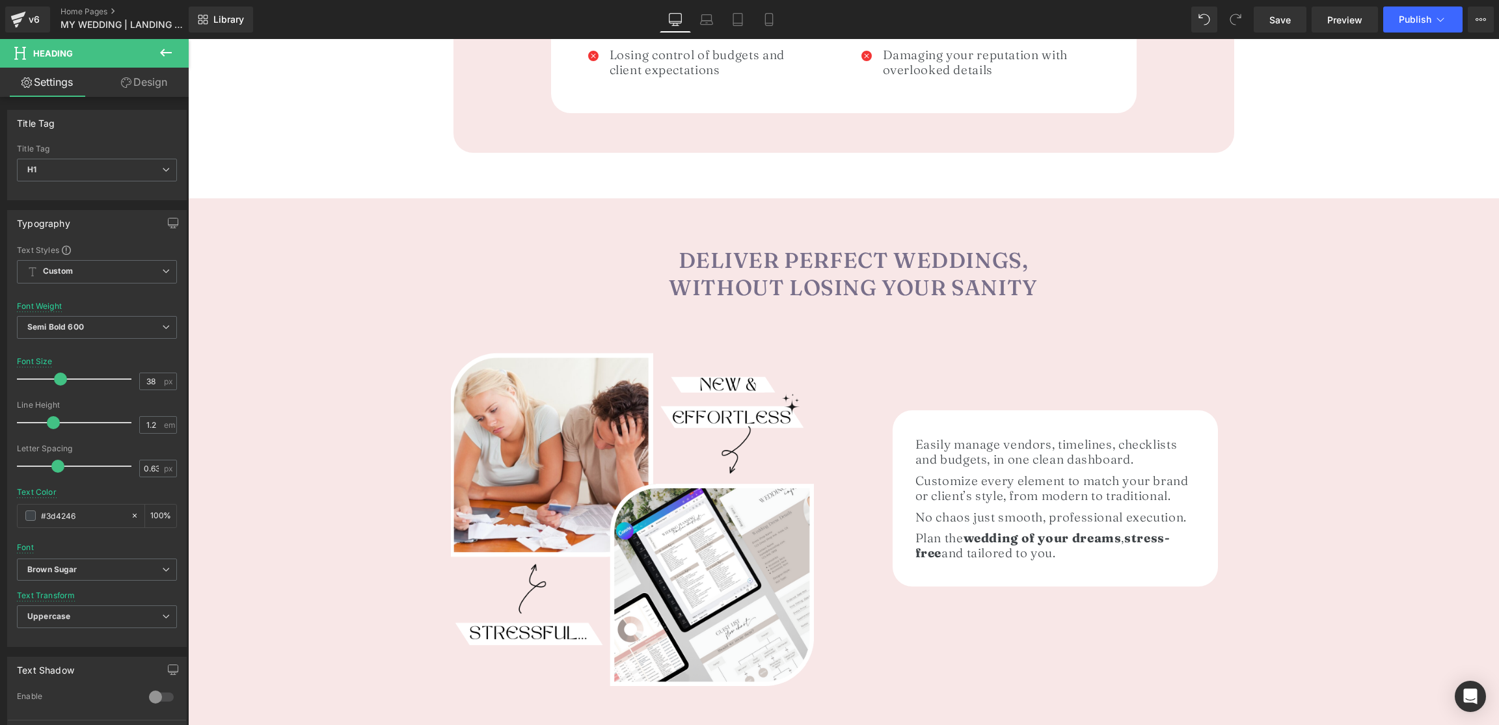
scroll to position [2134, 0]
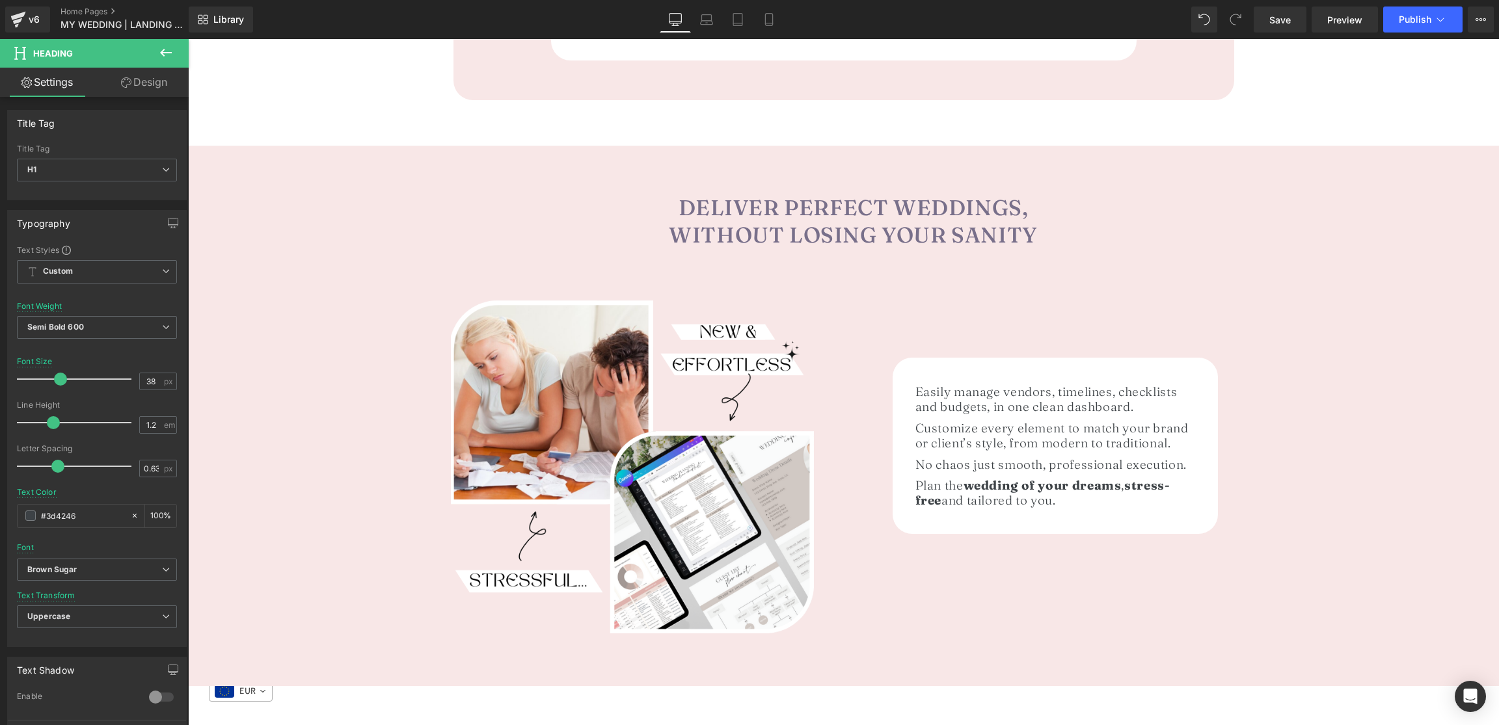
click at [763, 220] on h1 "DELIVER PERFECT WEDDINGS, WITHOUT LOSING YOUR SANITY" at bounding box center [853, 222] width 1291 height 56
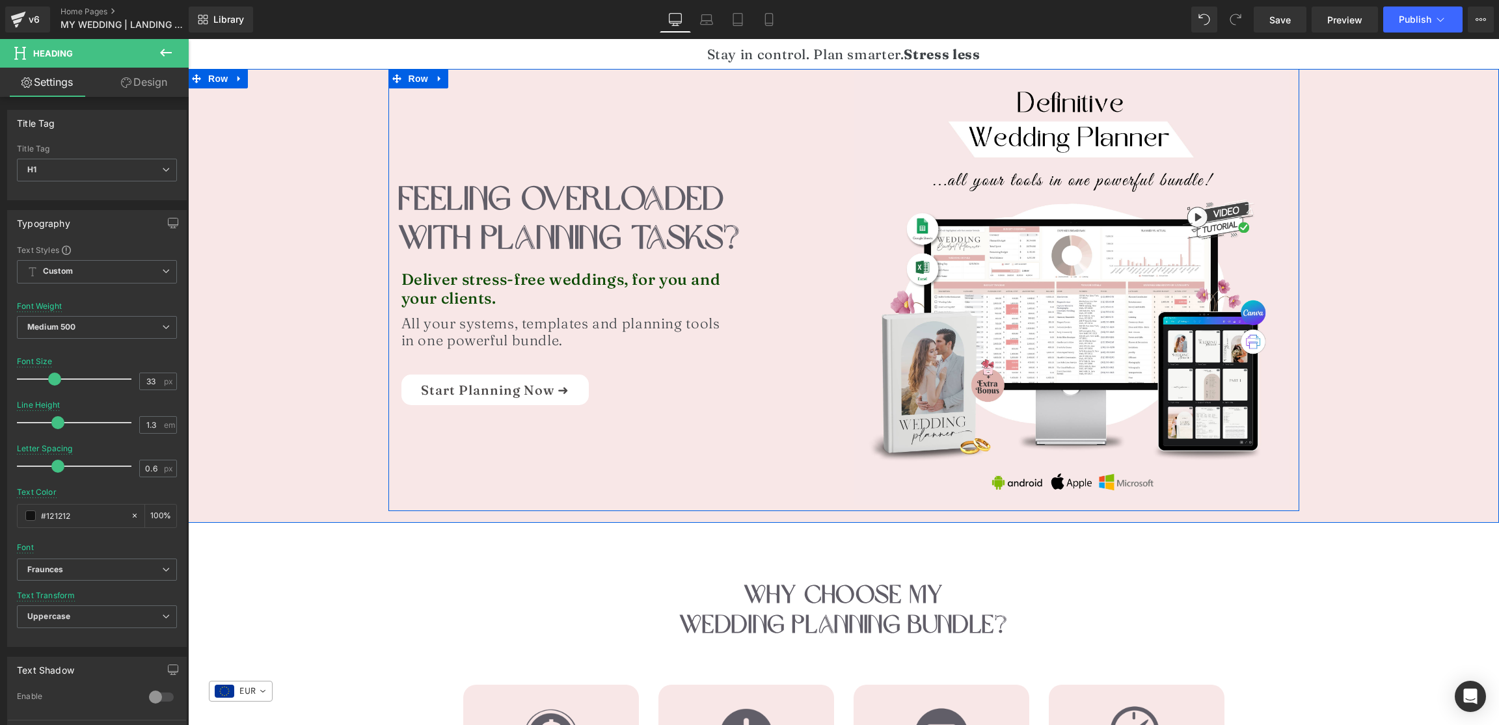
scroll to position [29, 0]
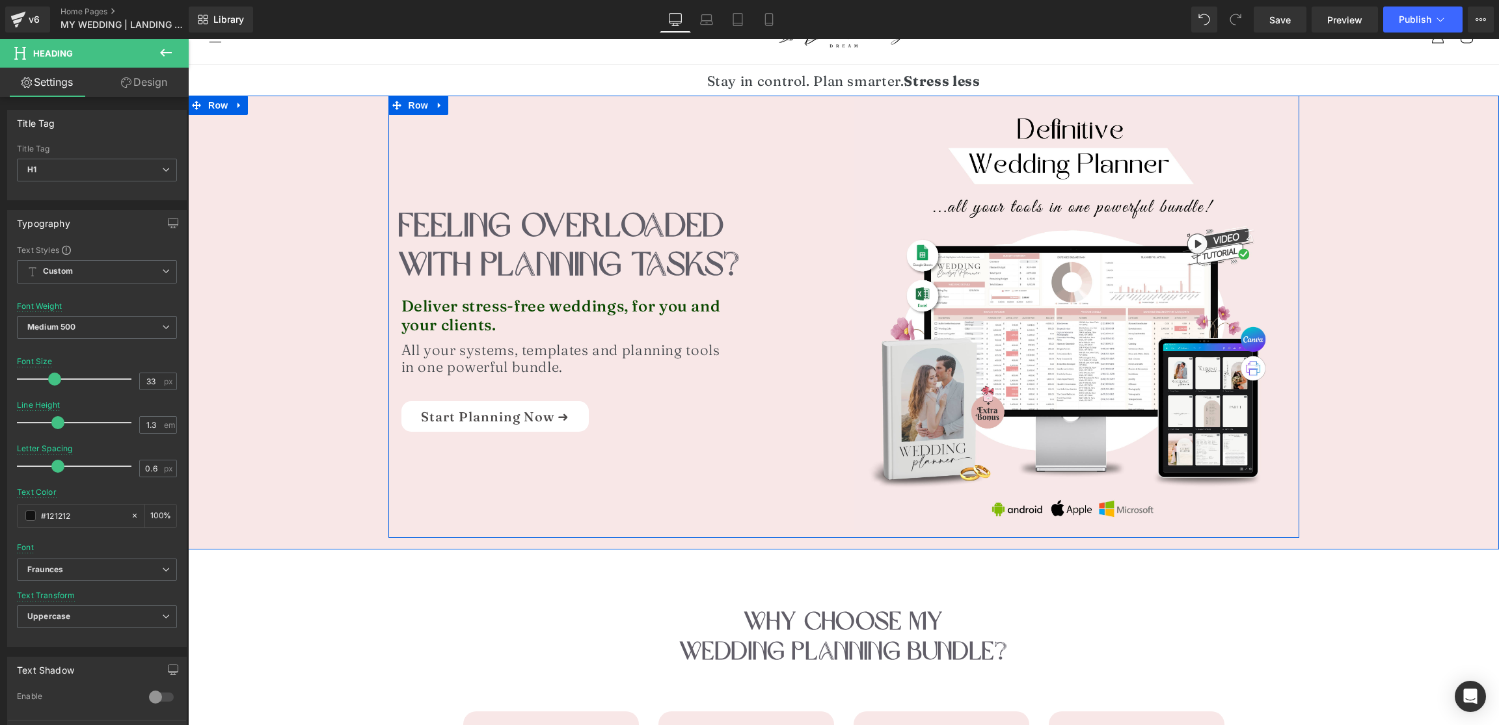
click at [505, 238] on font "FEELING OVERLOADED WITH PLANNING TASKs?" at bounding box center [569, 245] width 343 height 80
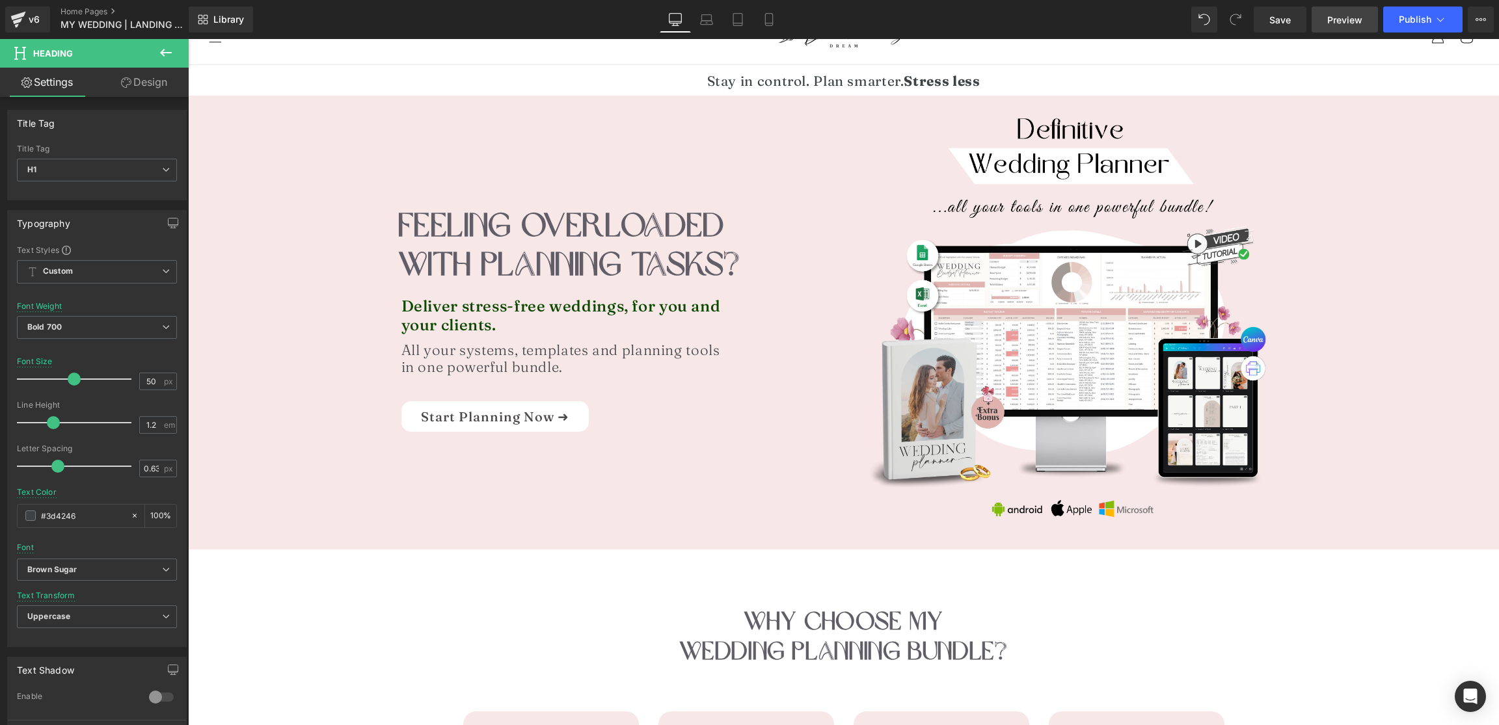
click at [1334, 19] on span "Preview" at bounding box center [1344, 20] width 35 height 14
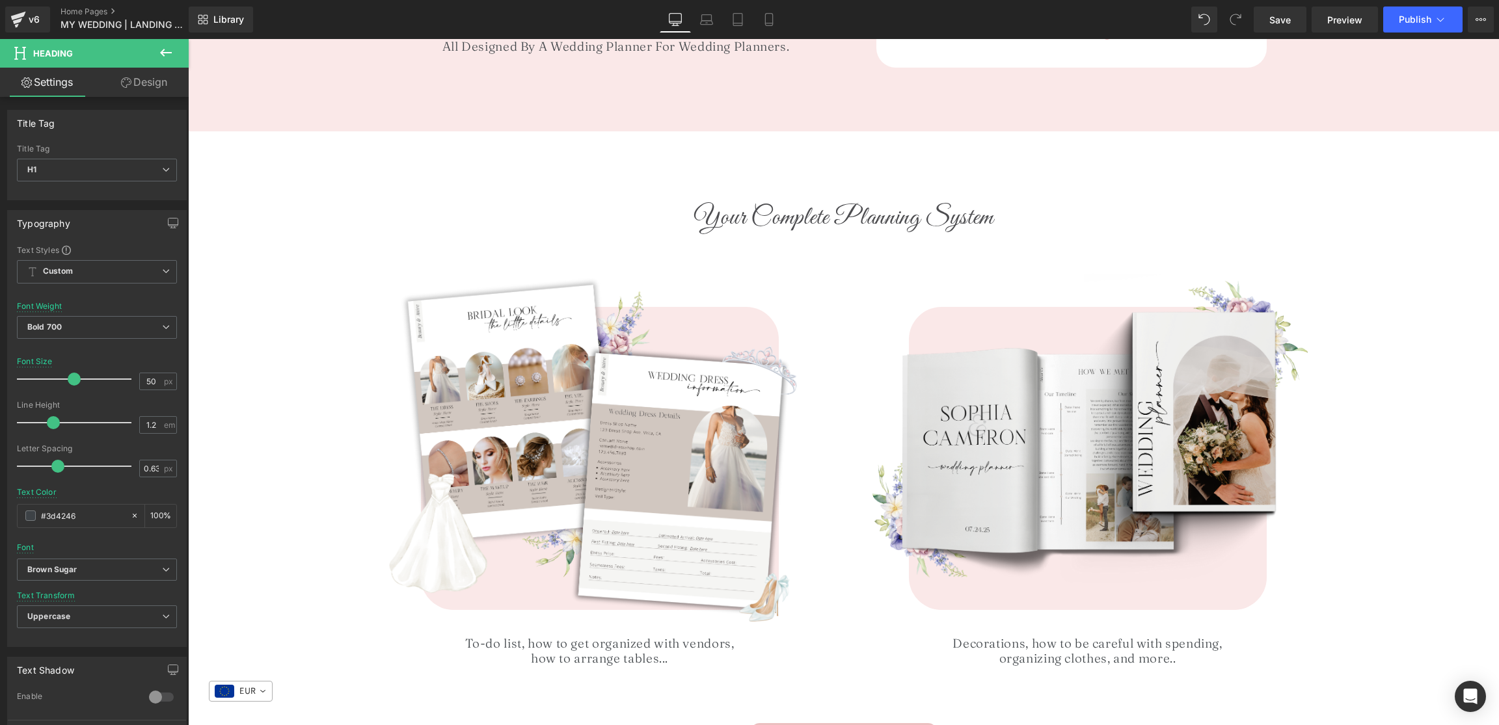
scroll to position [4139, 0]
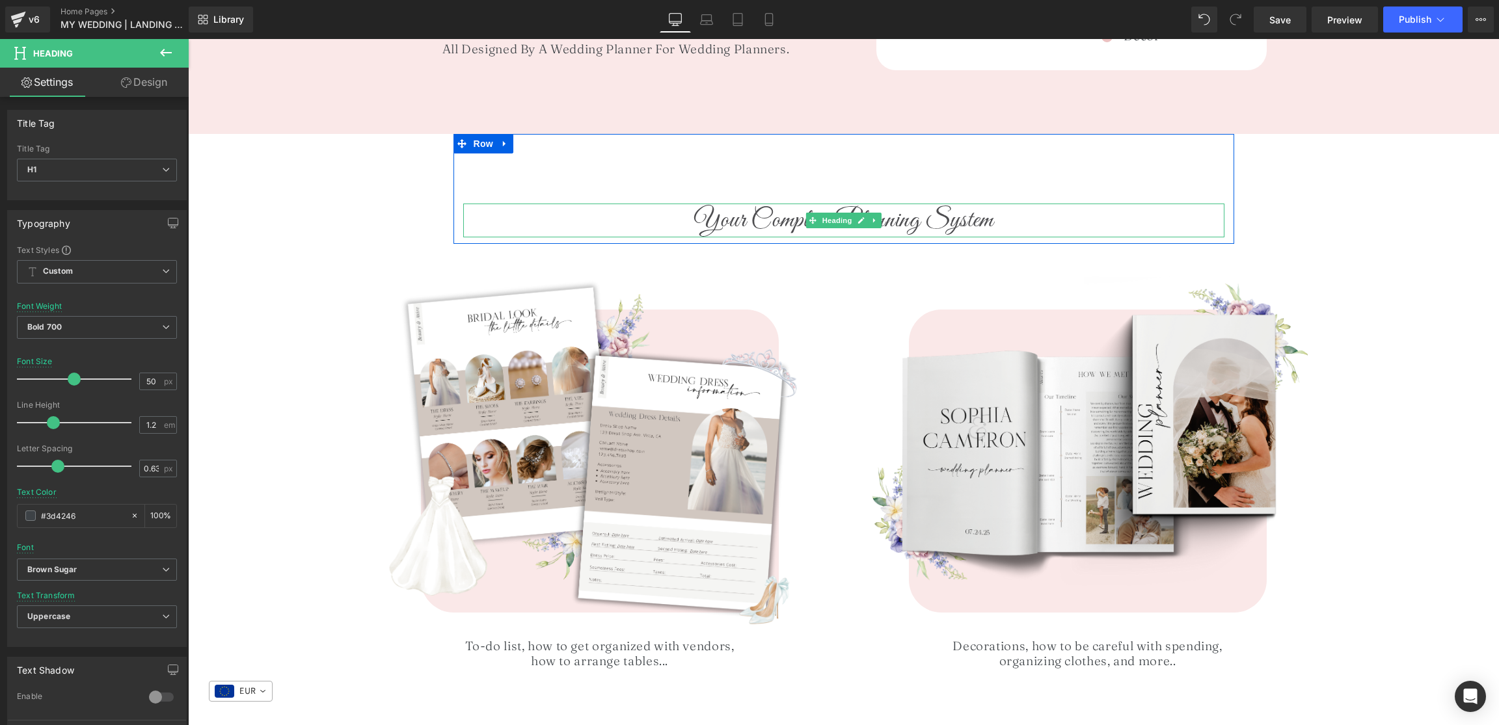
click at [766, 221] on span "Your Complete Planning System" at bounding box center [842, 220] width 299 height 33
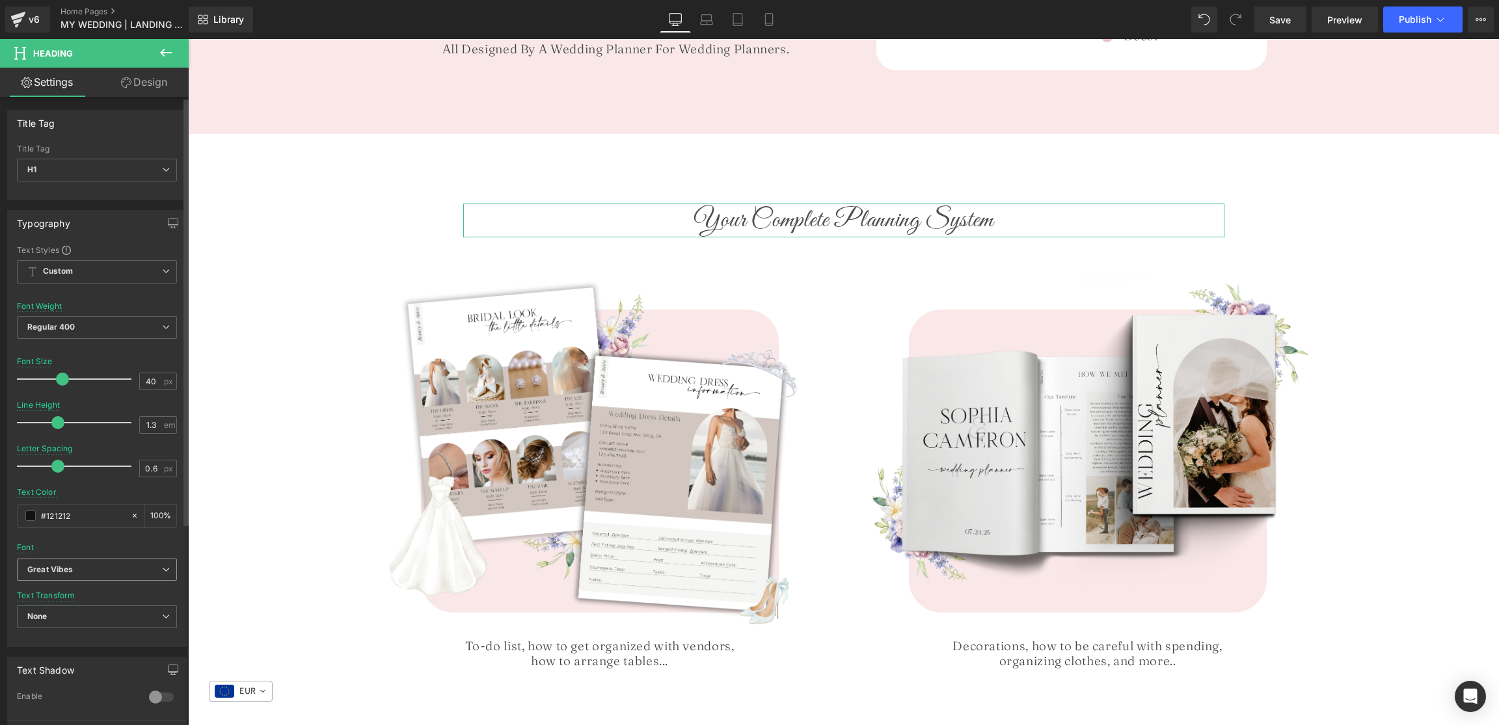
click at [77, 574] on b "Great Vibes" at bounding box center [94, 570] width 135 height 11
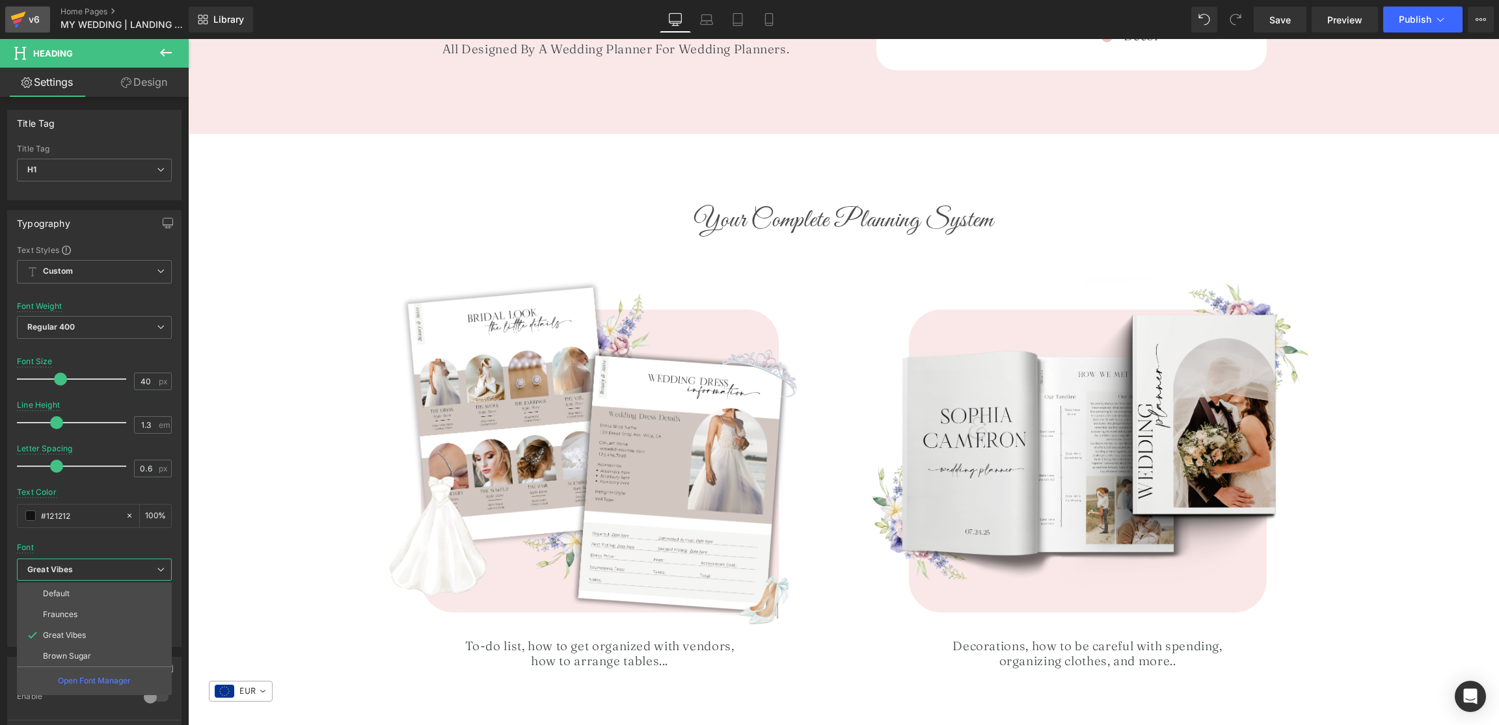
click at [6, 13] on link "v6" at bounding box center [27, 20] width 45 height 26
